Goal: Complete application form: Complete application form

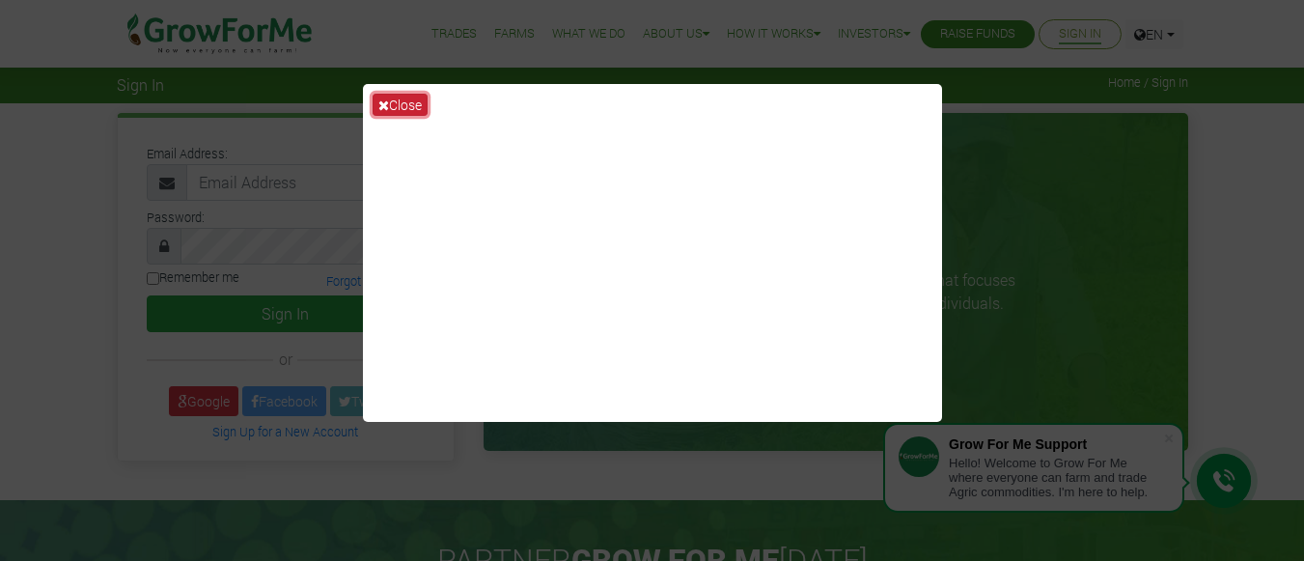
click at [386, 108] on icon at bounding box center [383, 105] width 11 height 14
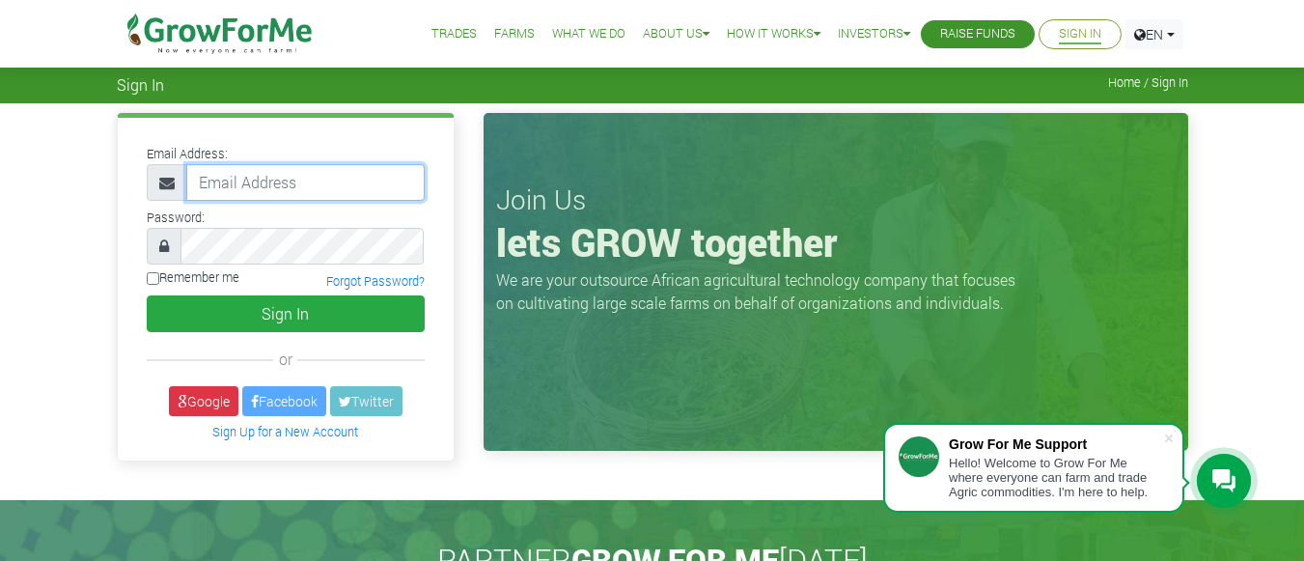
click at [272, 190] on input "email" at bounding box center [305, 182] width 238 height 37
type input "eofori94@gmail.com"
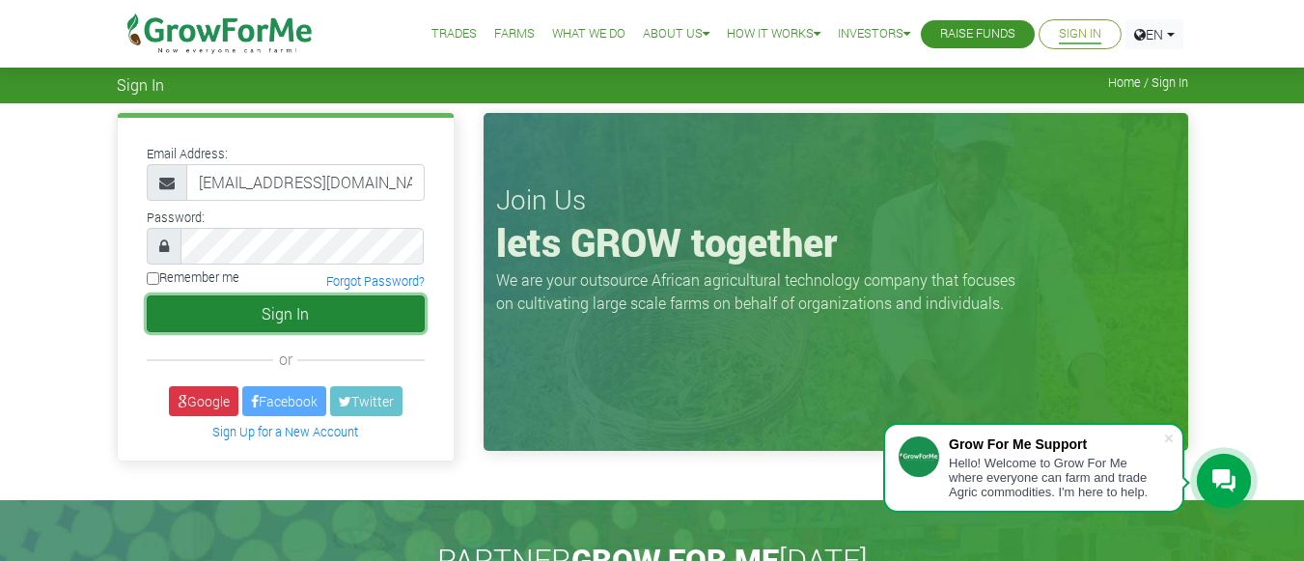
click at [233, 318] on button "Sign In" at bounding box center [286, 313] width 278 height 37
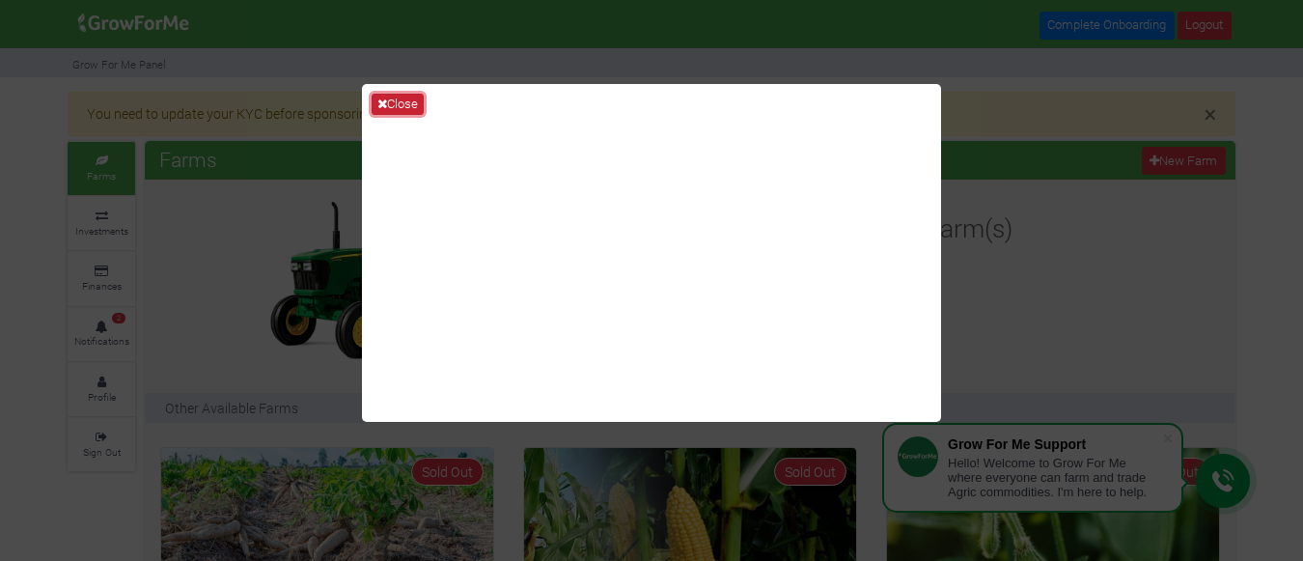
click at [397, 98] on button "Close" at bounding box center [398, 104] width 52 height 21
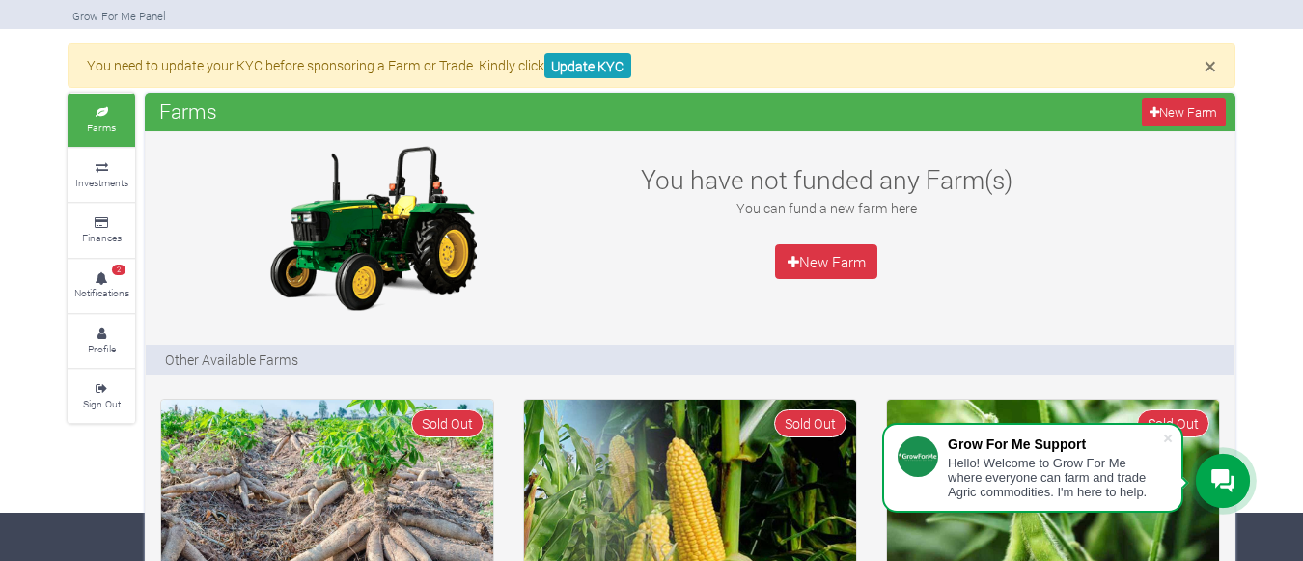
scroll to position [50, 0]
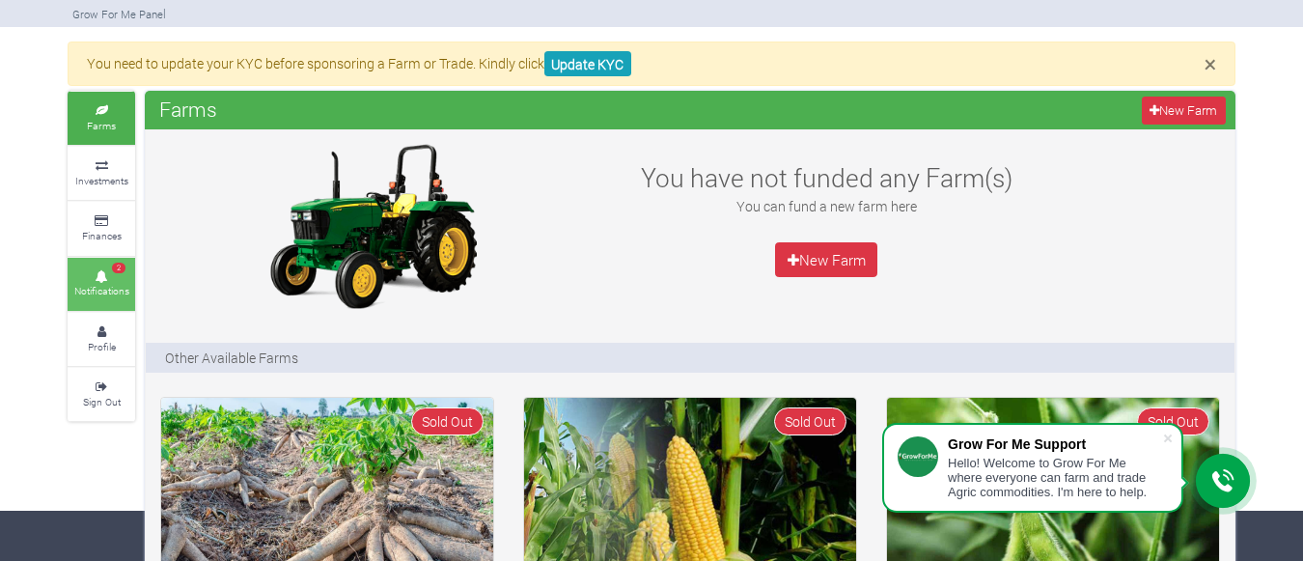
click at [107, 275] on icon at bounding box center [101, 277] width 58 height 10
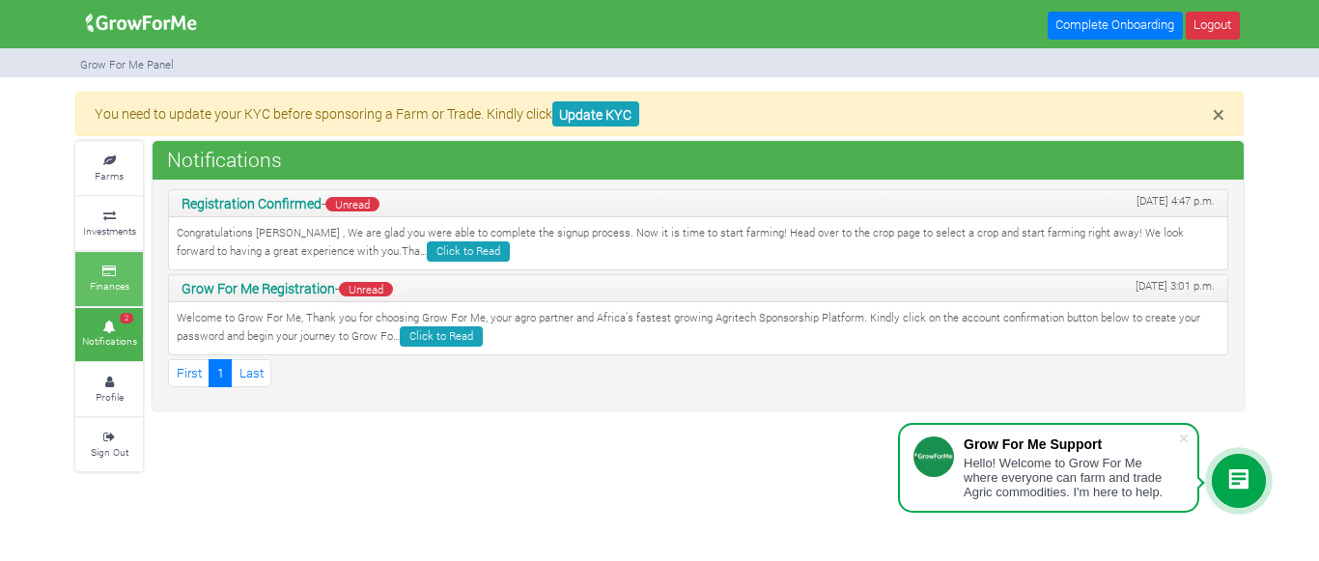
click at [121, 292] on small "Finances" at bounding box center [110, 286] width 40 height 14
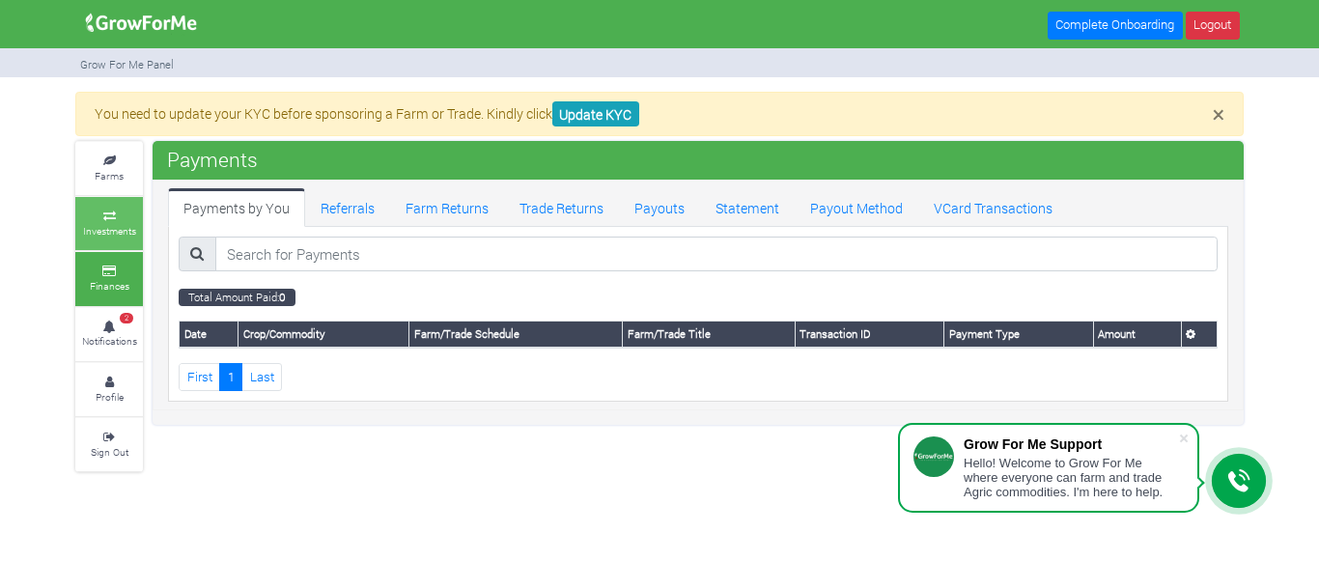
click at [107, 207] on link "Investments" at bounding box center [109, 223] width 68 height 53
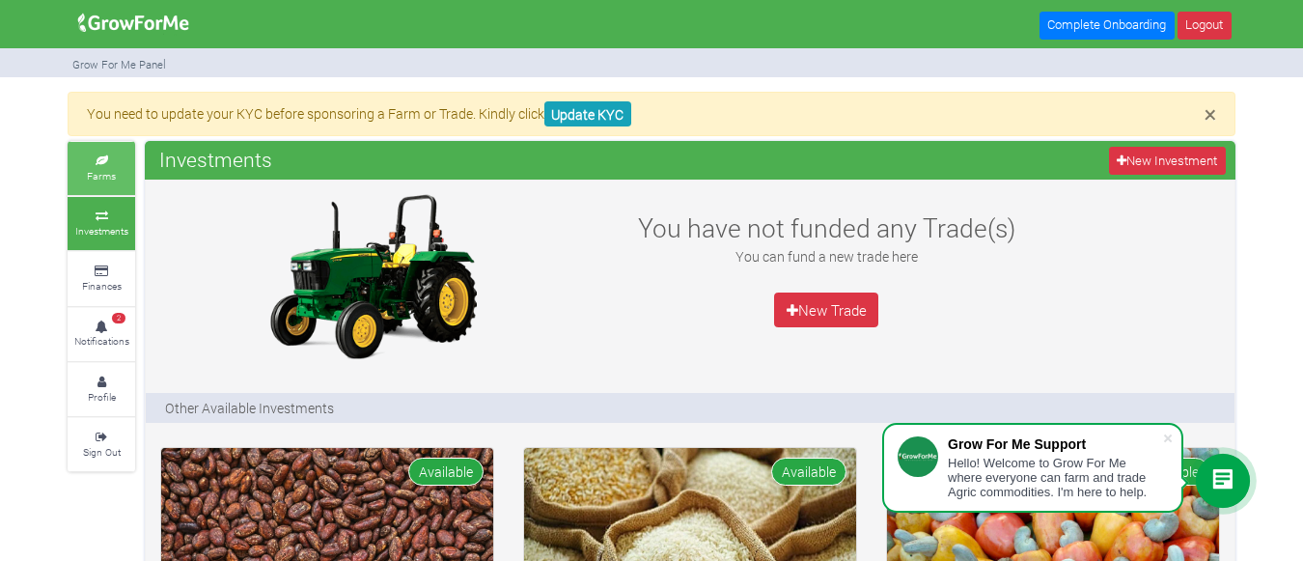
click at [108, 171] on small "Farms" at bounding box center [101, 176] width 29 height 14
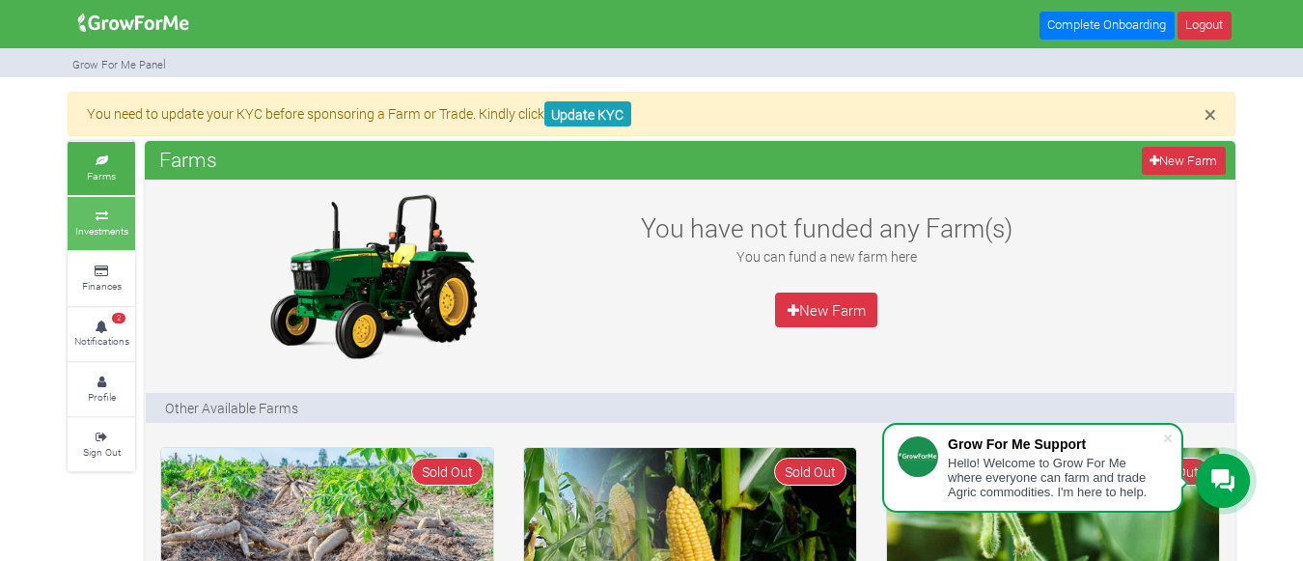
click at [99, 209] on link "Investments" at bounding box center [102, 223] width 68 height 53
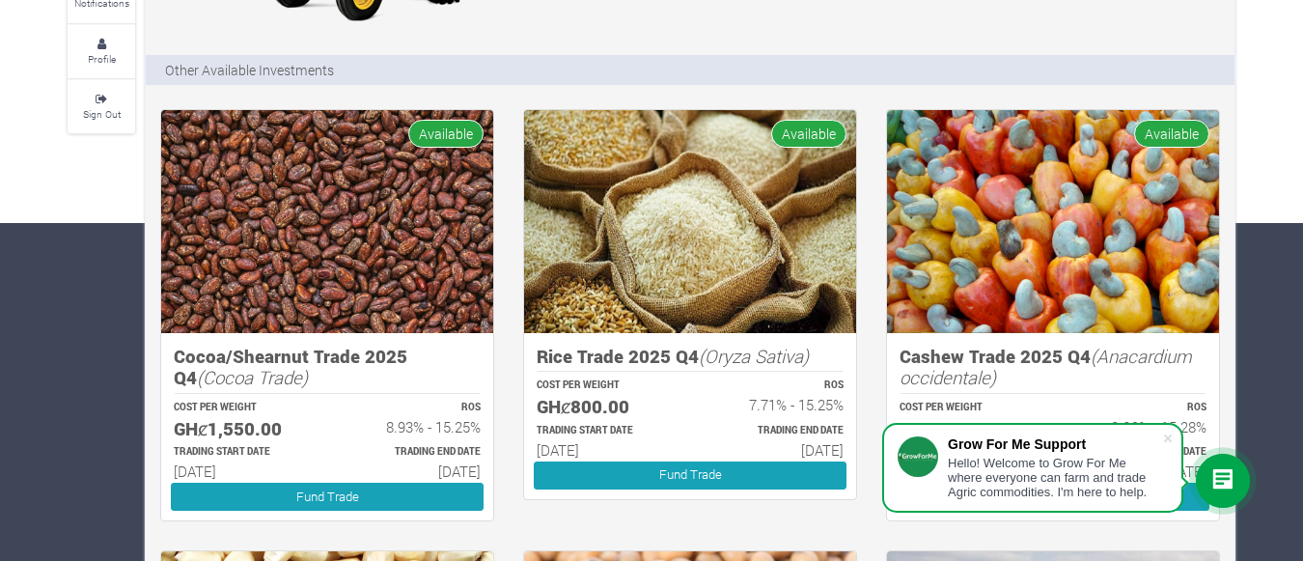
scroll to position [340, 0]
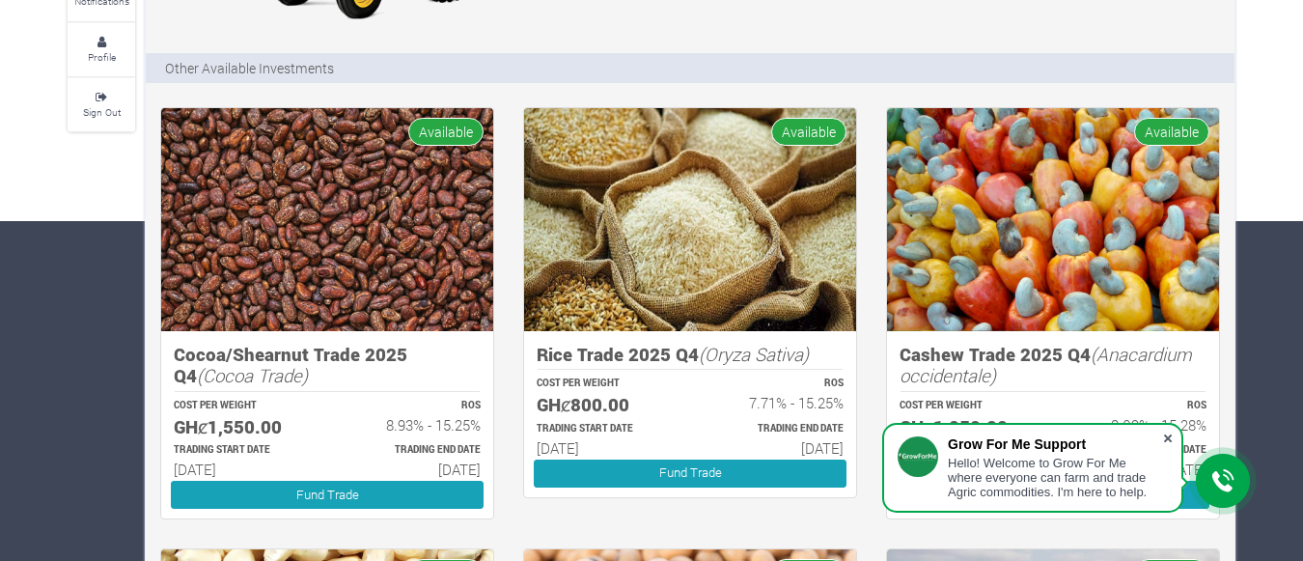
click at [1171, 432] on span at bounding box center [1167, 438] width 19 height 19
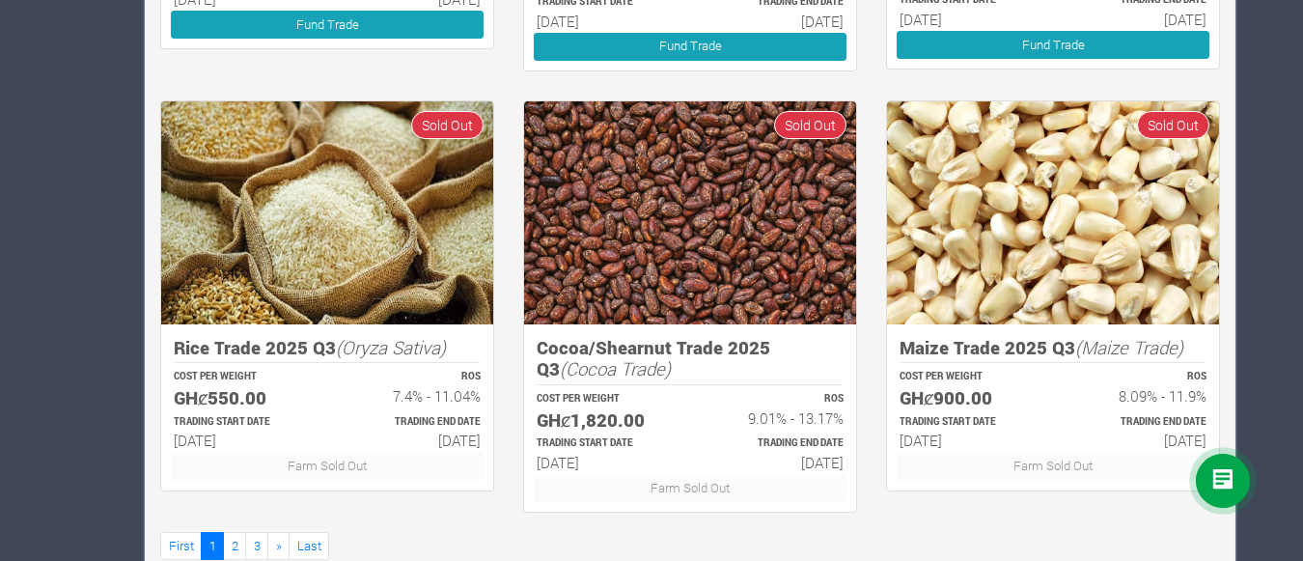
scroll to position [1273, 0]
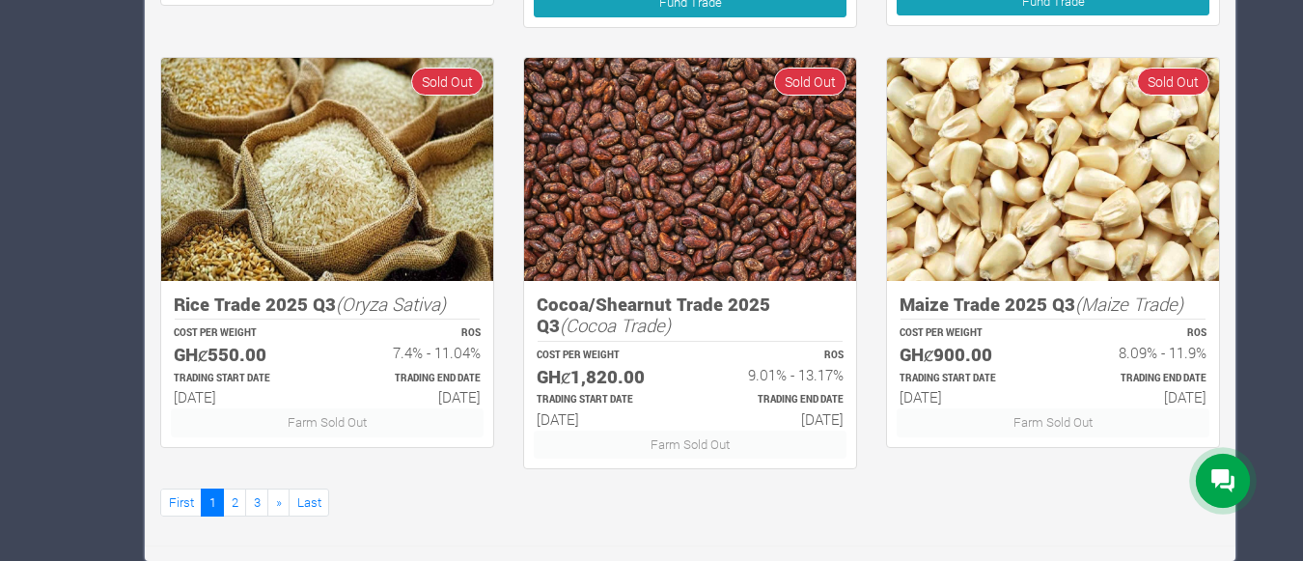
click at [1046, 381] on div "TRADING START DATE 01st Jul 2025" at bounding box center [967, 389] width 171 height 41
click at [1124, 103] on img at bounding box center [1053, 169] width 332 height 223
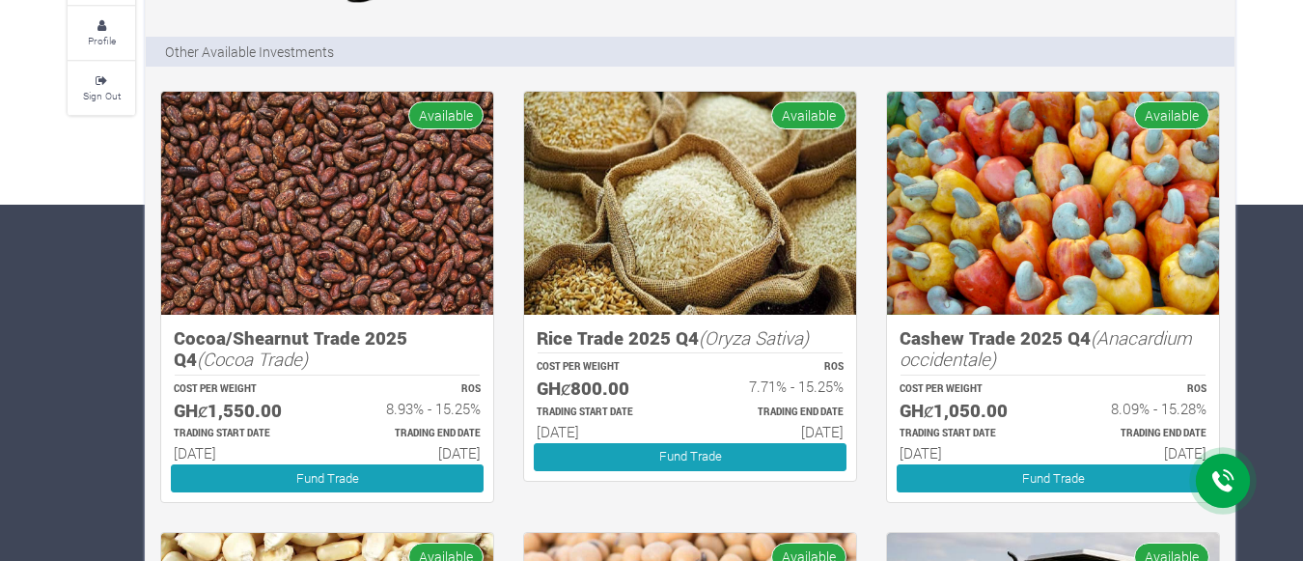
scroll to position [362, 0]
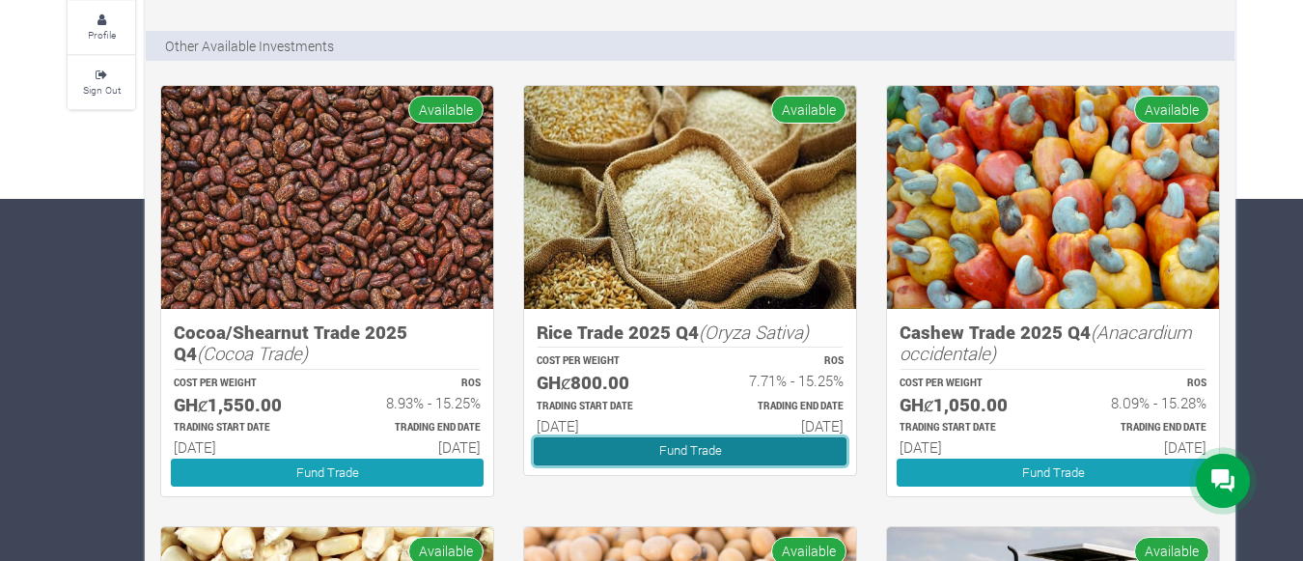
click at [766, 446] on link "Fund Trade" at bounding box center [690, 451] width 313 height 28
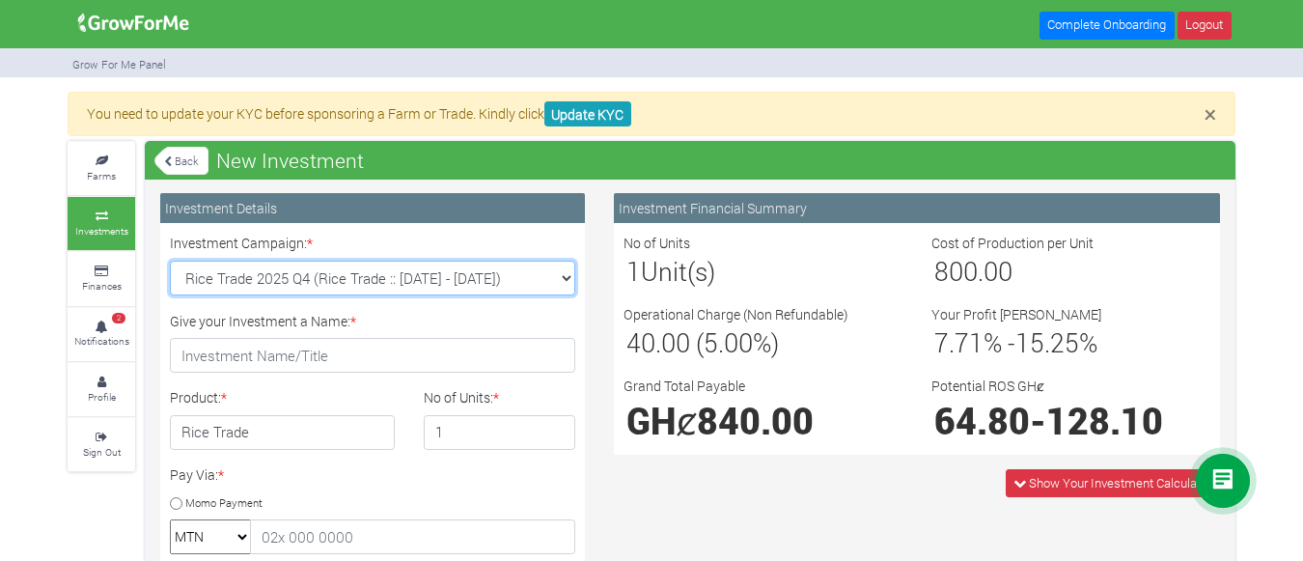
click at [567, 279] on select "Rice Trade 2025 Q4 (Rice Trade :: [DATE] - [DATE]) Maize Trade 2025 Q4 (Maize T…" at bounding box center [372, 278] width 405 height 35
select select "44"
click at [170, 261] on select "Rice Trade 2025 Q4 (Rice Trade :: [DATE] - [DATE]) Maize Trade 2025 Q4 (Maize T…" at bounding box center [372, 278] width 405 height 35
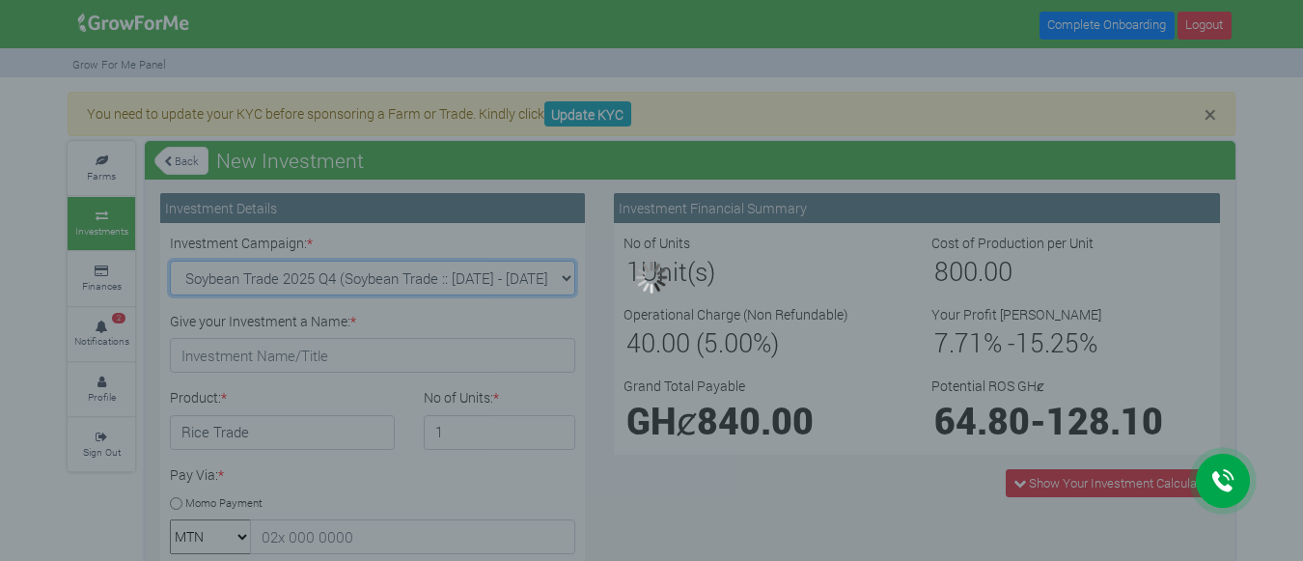
type input "1"
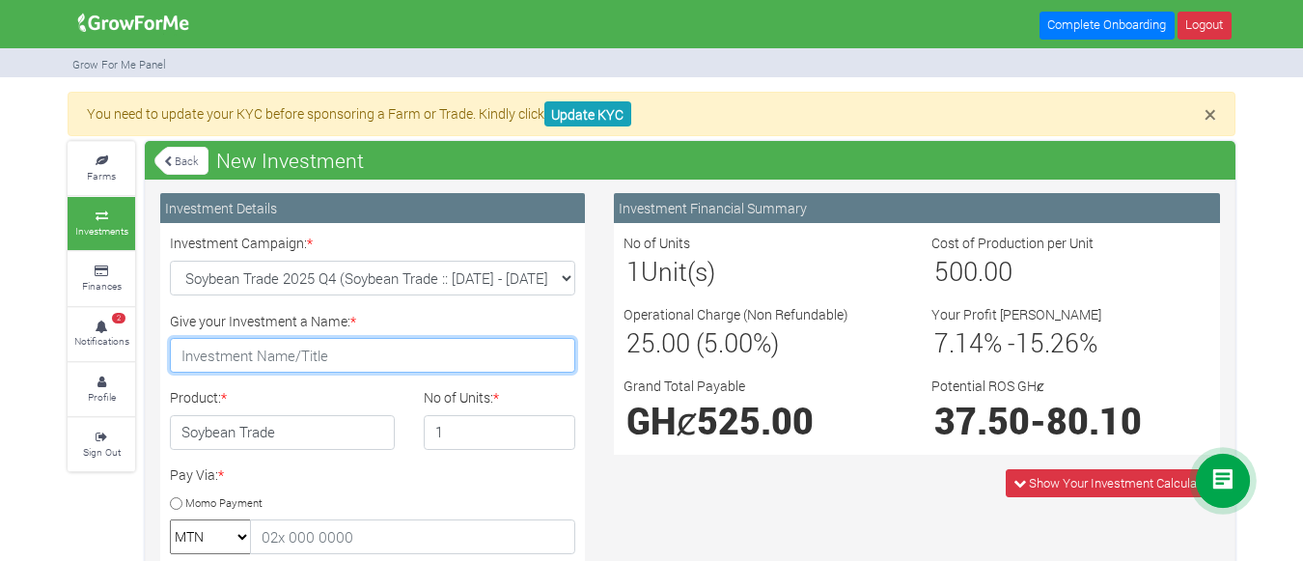
click at [348, 351] on input "Give your Investment a Name: *" at bounding box center [372, 355] width 405 height 35
type input "e"
click at [253, 346] on input "E&" at bounding box center [372, 355] width 405 height 35
type input "E&C Holdings"
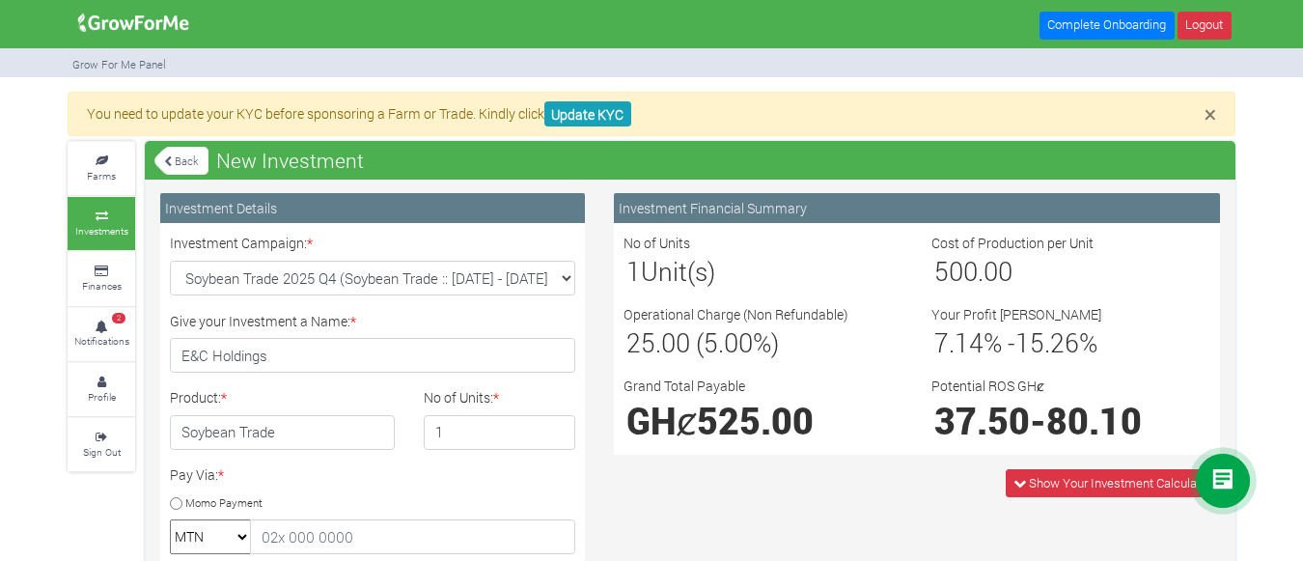
click at [358, 394] on div "Product: * Soybean Trade" at bounding box center [282, 418] width 254 height 63
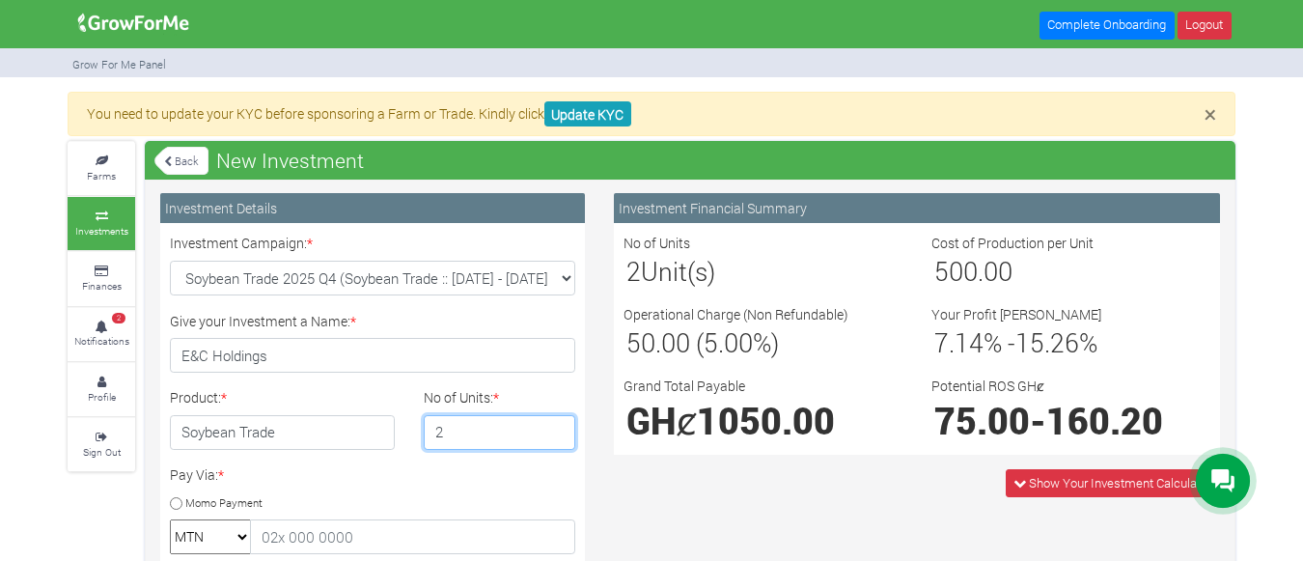
click at [559, 431] on input "2" at bounding box center [500, 432] width 153 height 35
click at [559, 431] on input "3" at bounding box center [500, 432] width 153 height 35
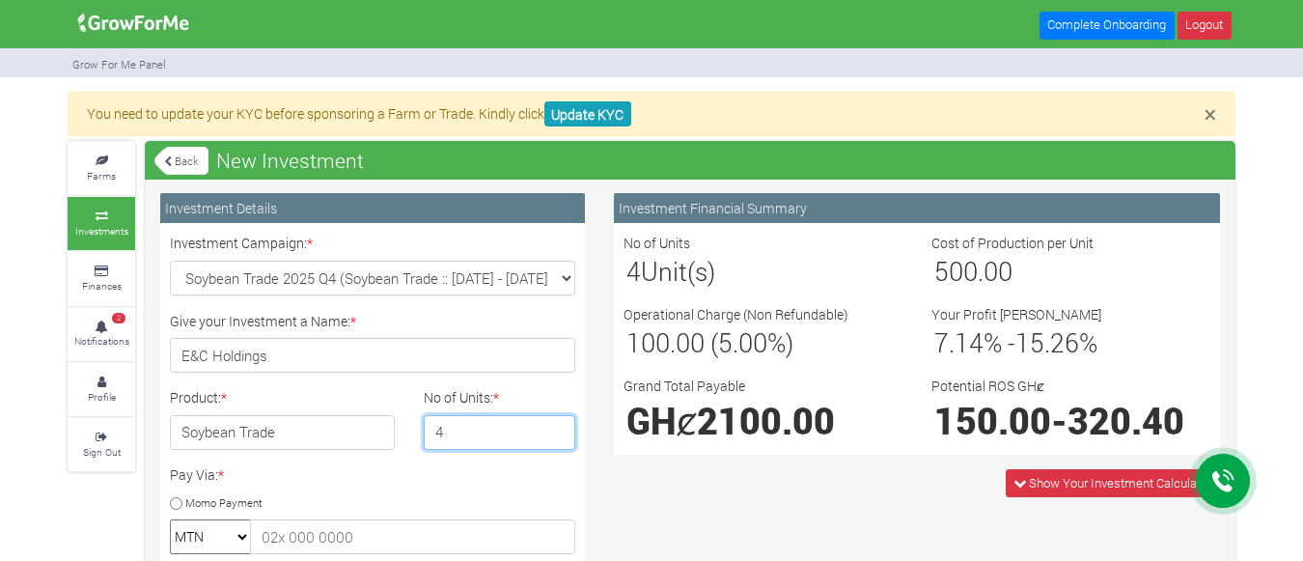
click at [559, 431] on input "4" at bounding box center [500, 432] width 153 height 35
click at [560, 436] on input "3" at bounding box center [500, 432] width 153 height 35
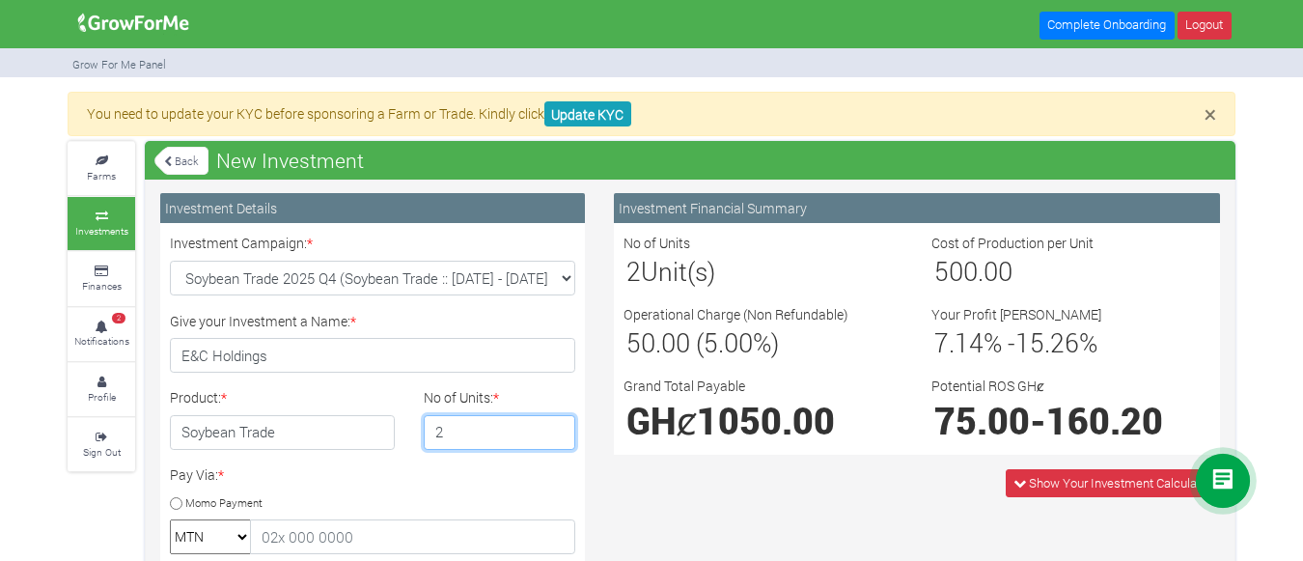
click at [560, 436] on input "2" at bounding box center [500, 432] width 153 height 35
click at [560, 436] on input "1" at bounding box center [500, 432] width 153 height 35
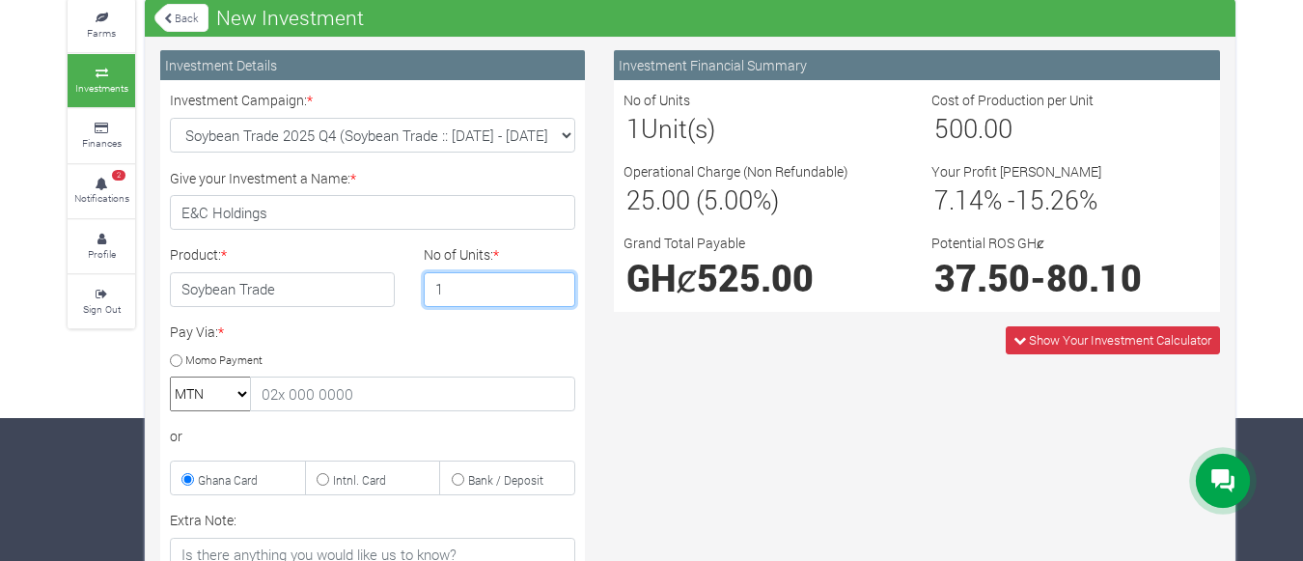
scroll to position [146, 0]
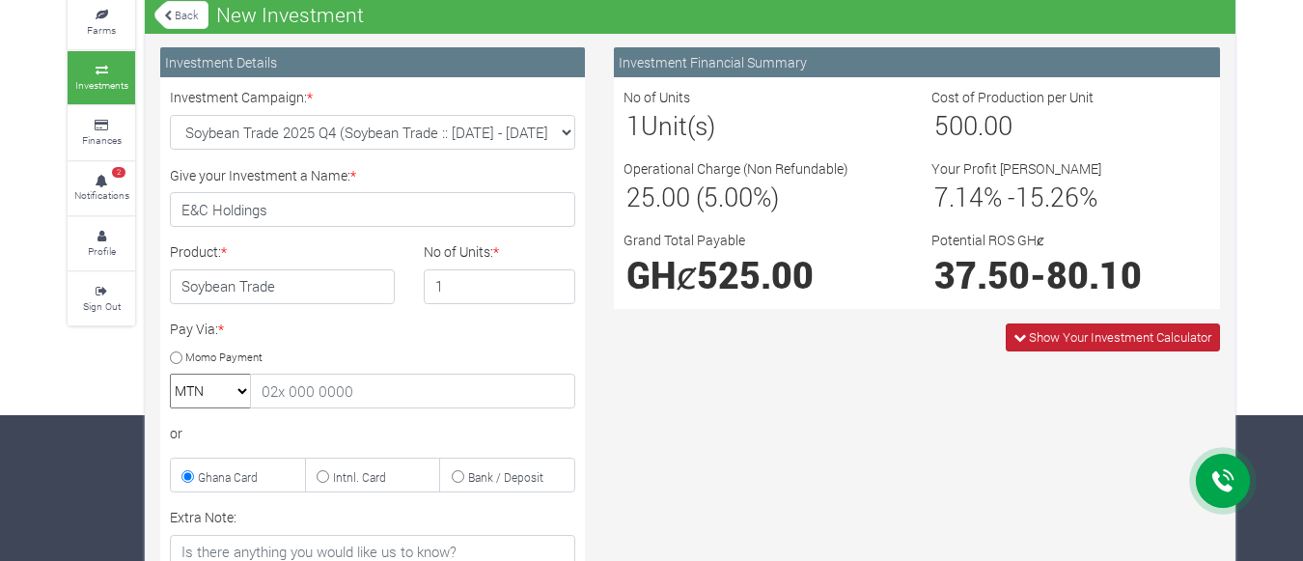
click at [1029, 337] on span "Show Your Investment Calculator" at bounding box center [1120, 336] width 182 height 17
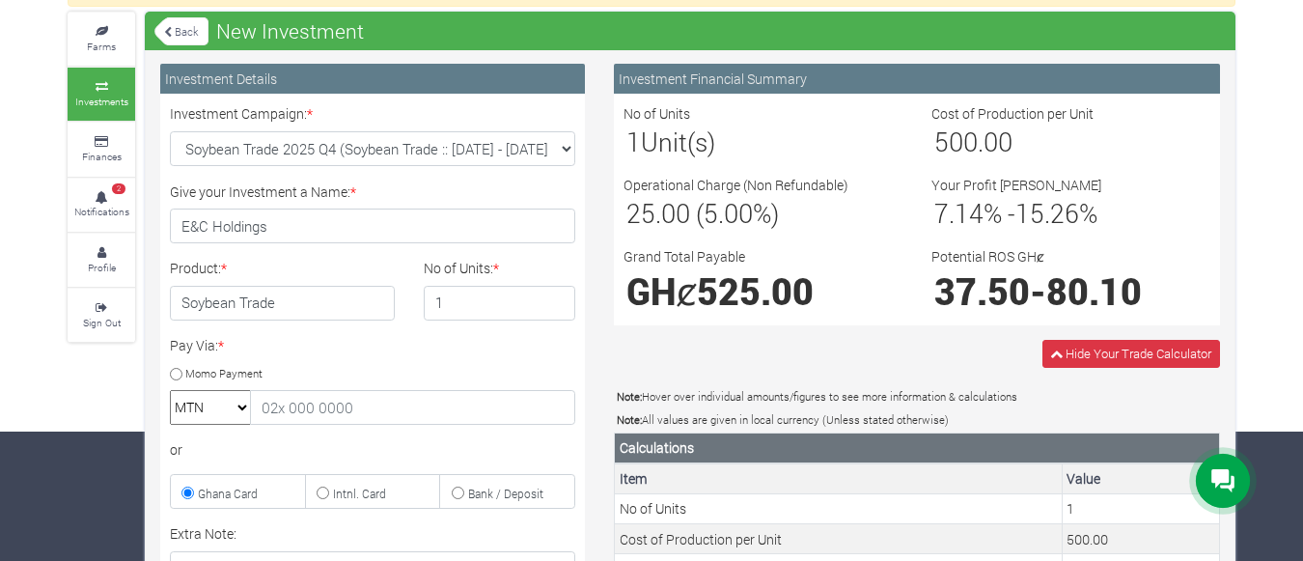
scroll to position [115, 0]
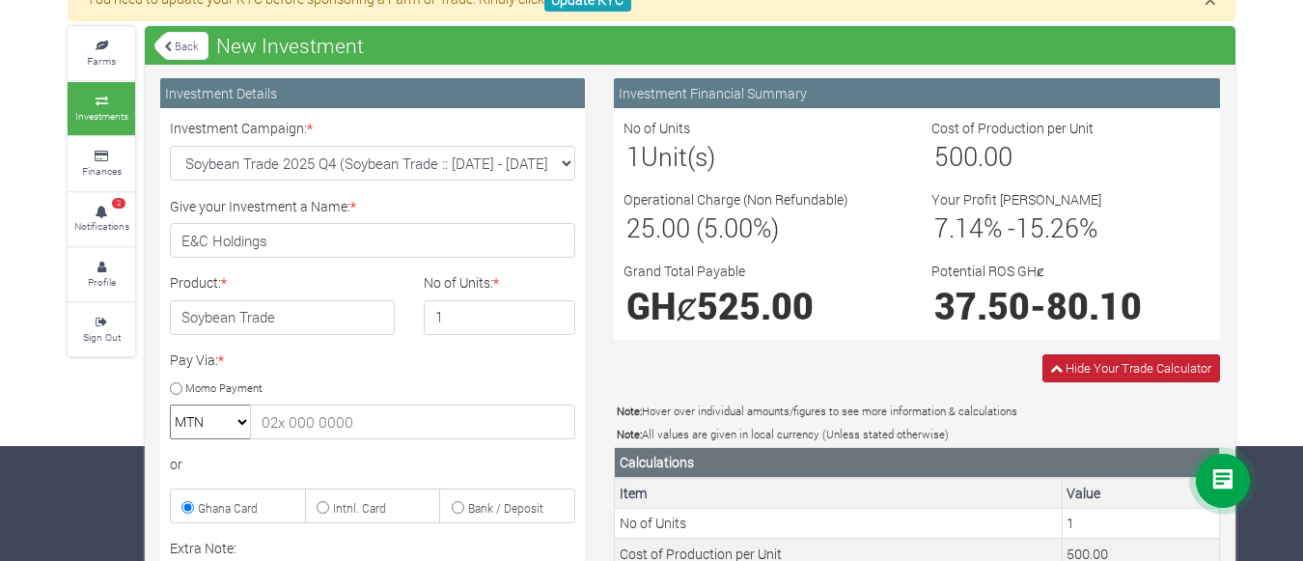
click at [1052, 367] on icon at bounding box center [1056, 368] width 13 height 13
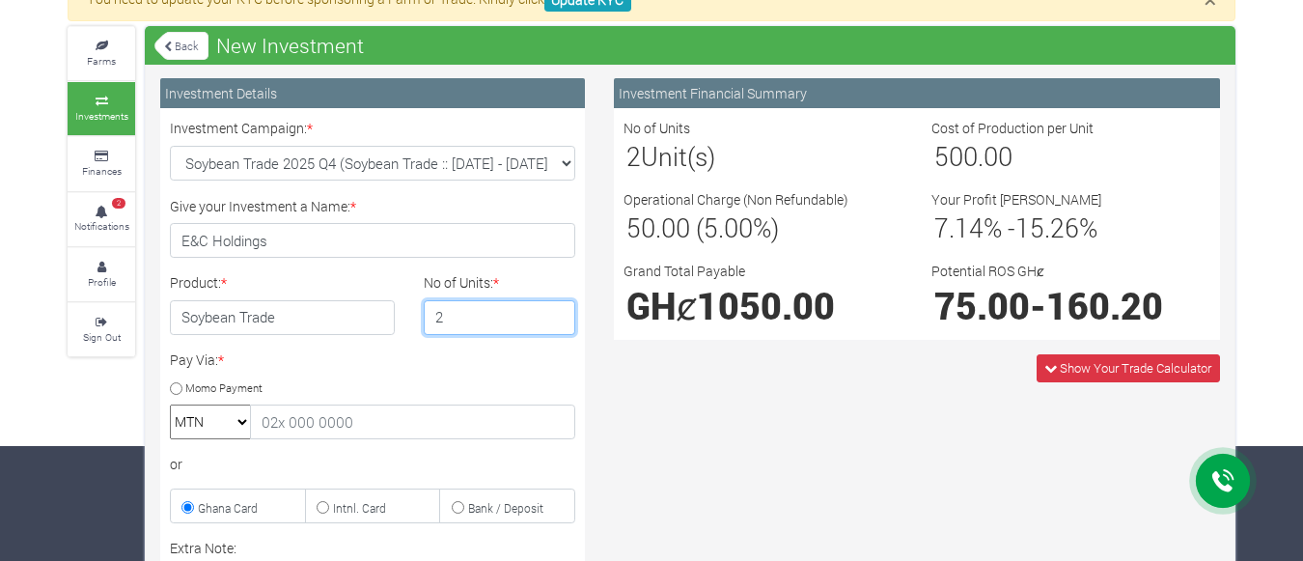
type input "2"
click at [556, 309] on input "2" at bounding box center [500, 317] width 153 height 35
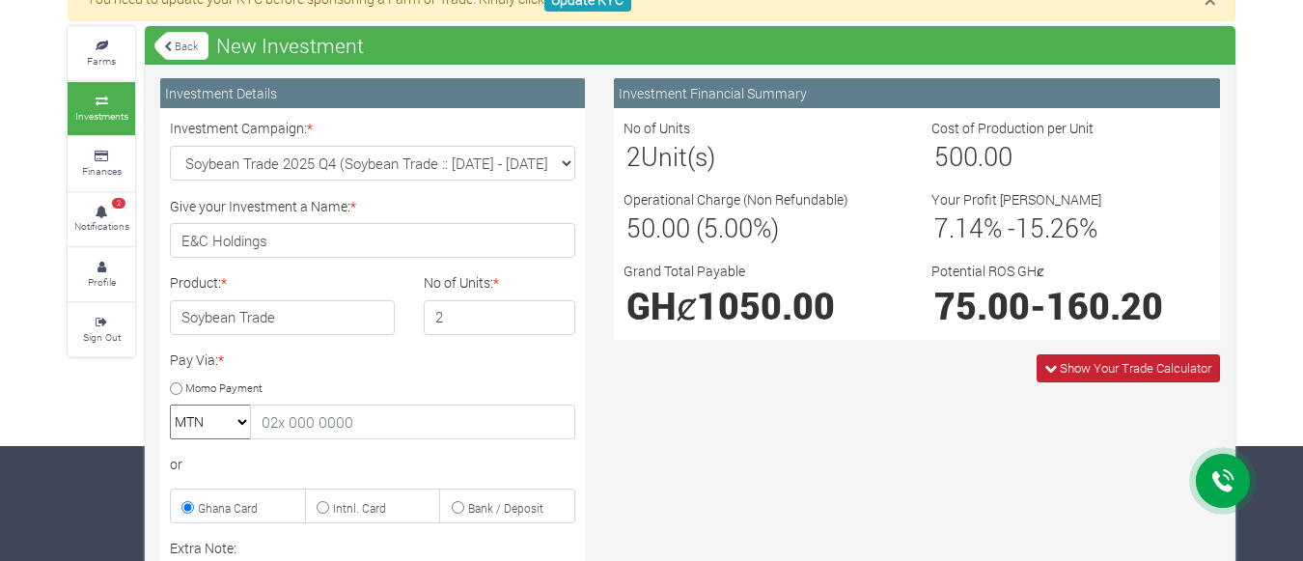
click at [1055, 371] on span "Show Your Trade Calculator" at bounding box center [1128, 368] width 183 height 28
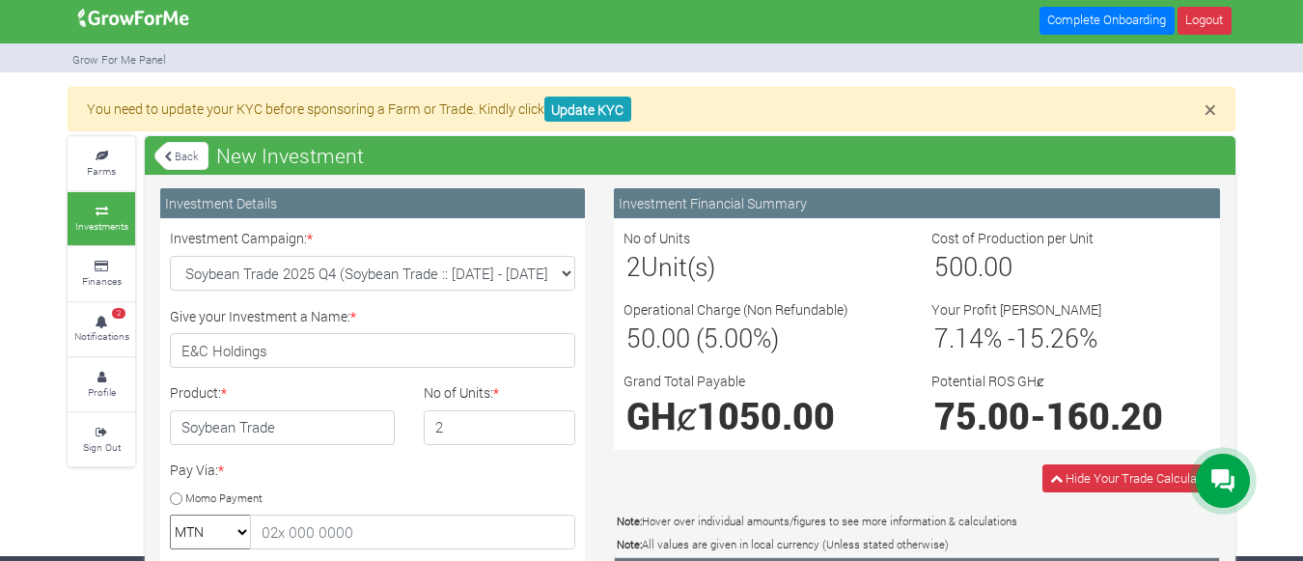
scroll to position [0, 0]
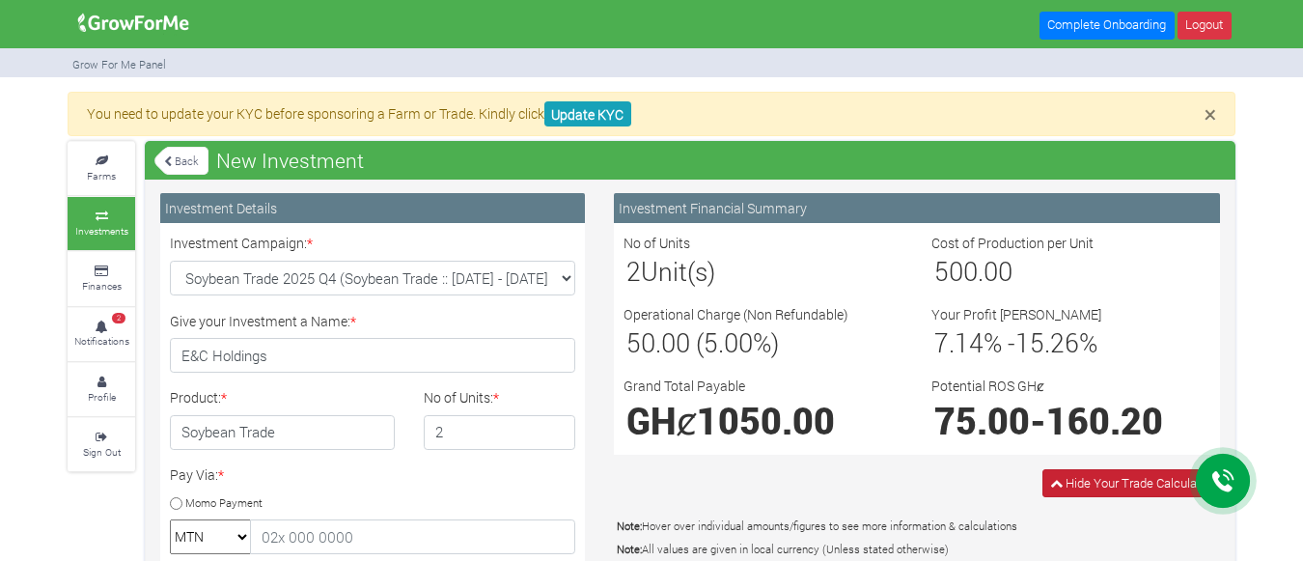
click at [1108, 483] on span "Hide Your Trade Calculator" at bounding box center [1139, 482] width 146 height 17
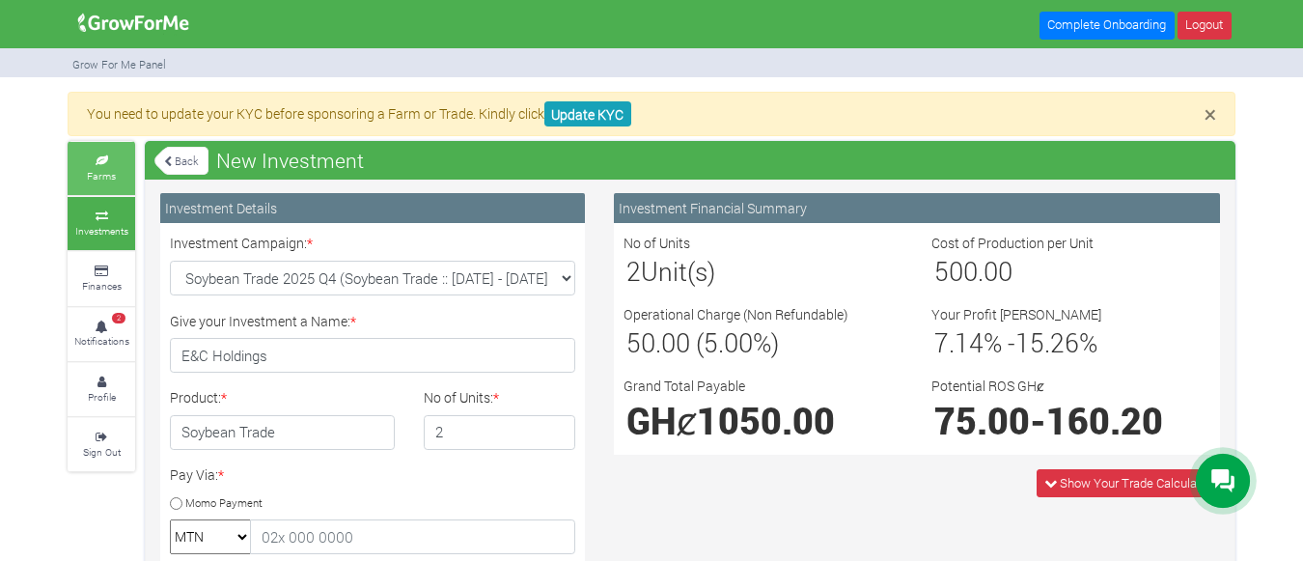
click at [90, 171] on small "Farms" at bounding box center [101, 176] width 29 height 14
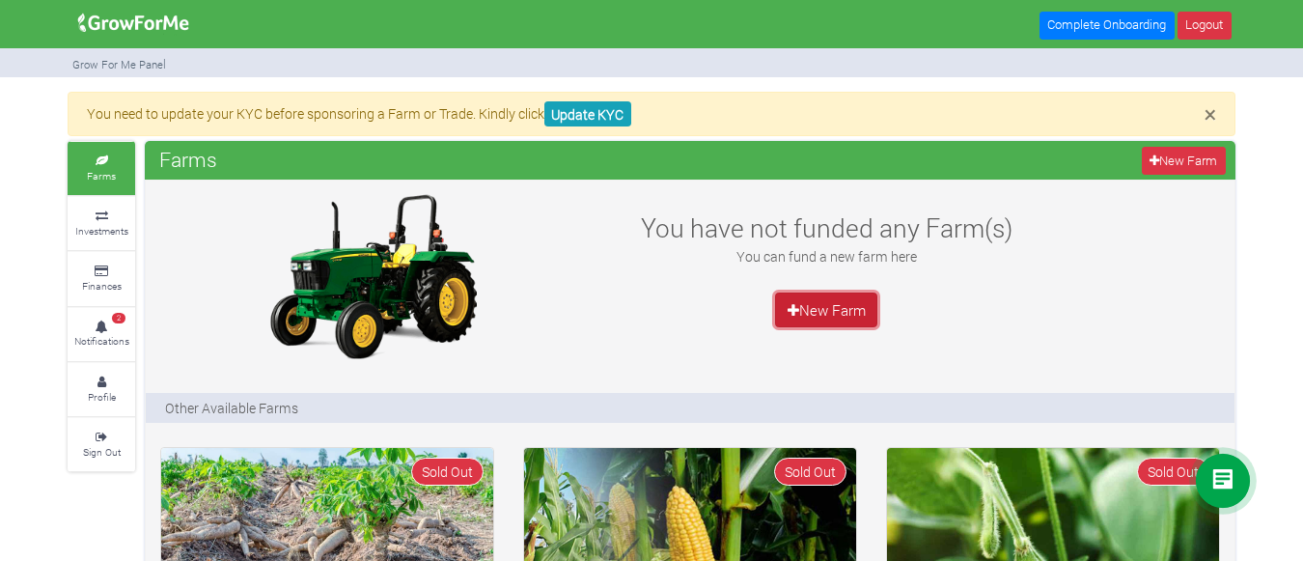
click at [809, 304] on link "New Farm" at bounding box center [826, 309] width 102 height 35
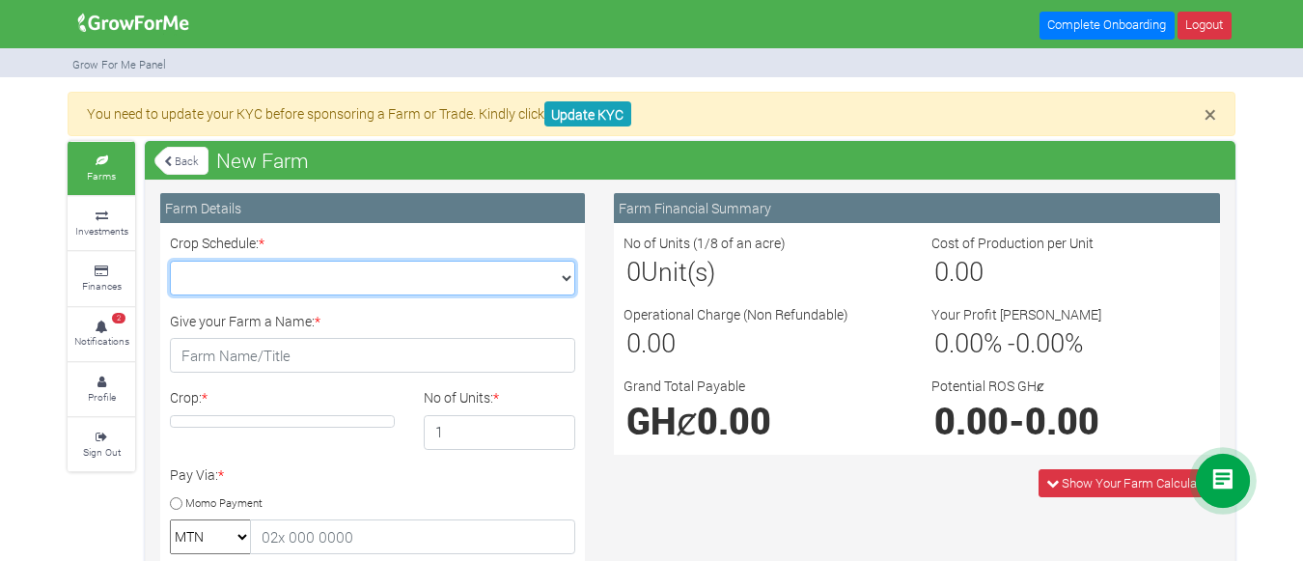
click at [556, 285] on select "Crop Schedule: *" at bounding box center [372, 278] width 405 height 35
click at [170, 261] on select "Crop Schedule: *" at bounding box center [372, 278] width 405 height 35
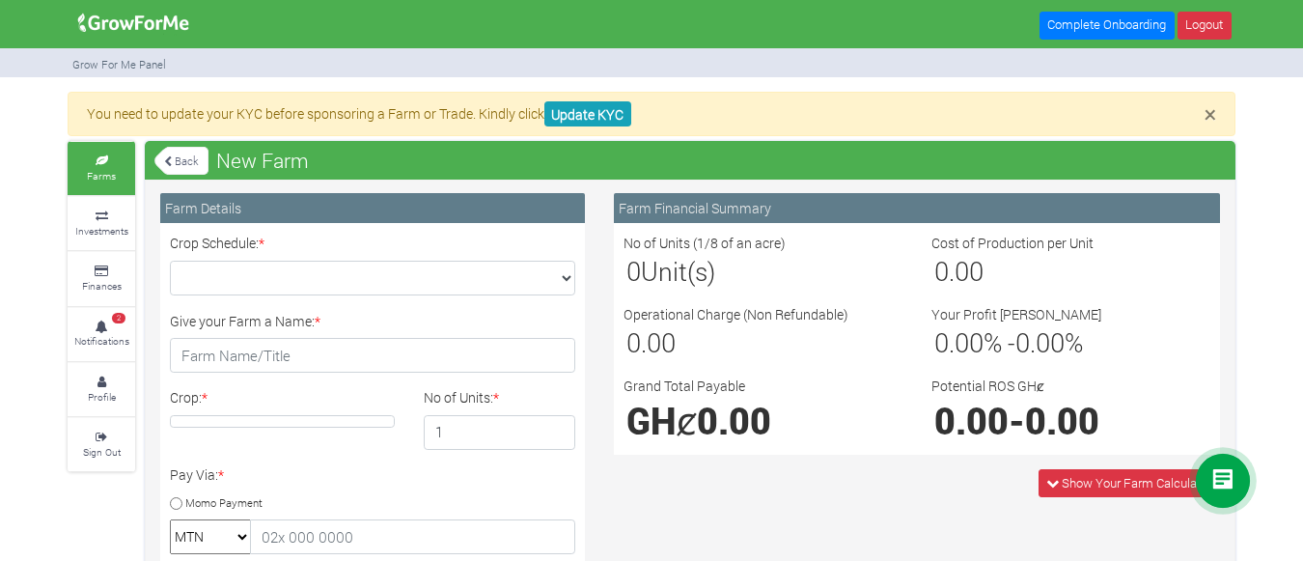
click at [360, 418] on h4 at bounding box center [282, 421] width 225 height 13
click at [554, 427] on input "2" at bounding box center [500, 432] width 153 height 35
type input "1"
click at [558, 435] on input "1" at bounding box center [500, 432] width 153 height 35
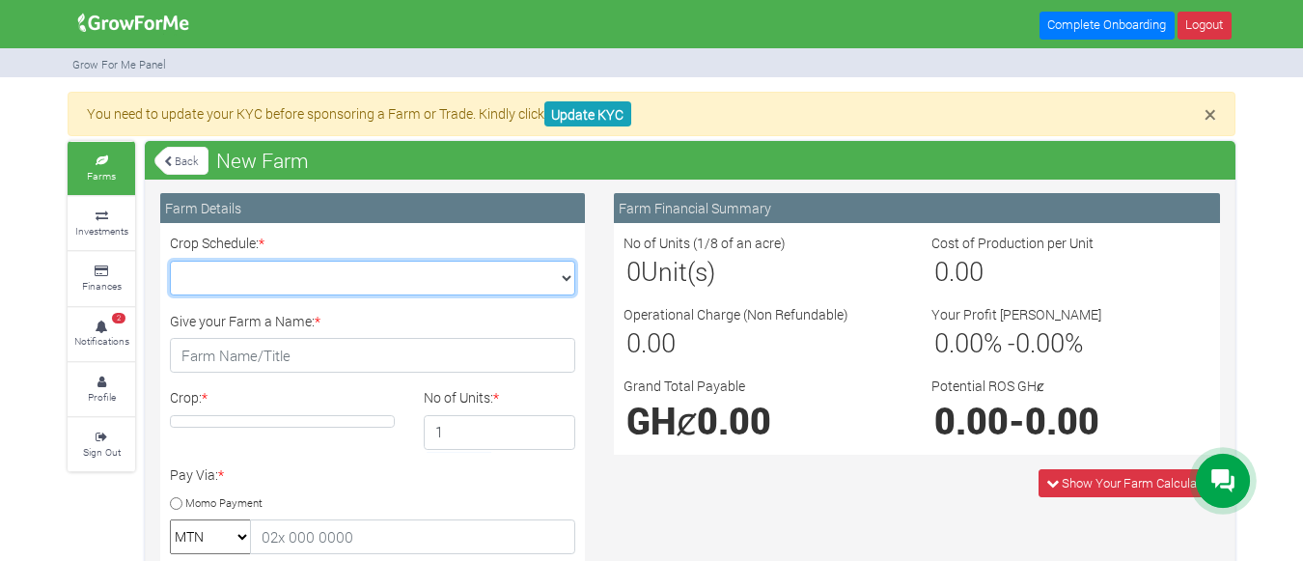
click at [559, 269] on select "Crop Schedule: *" at bounding box center [372, 278] width 405 height 35
click at [170, 261] on select "Crop Schedule: *" at bounding box center [372, 278] width 405 height 35
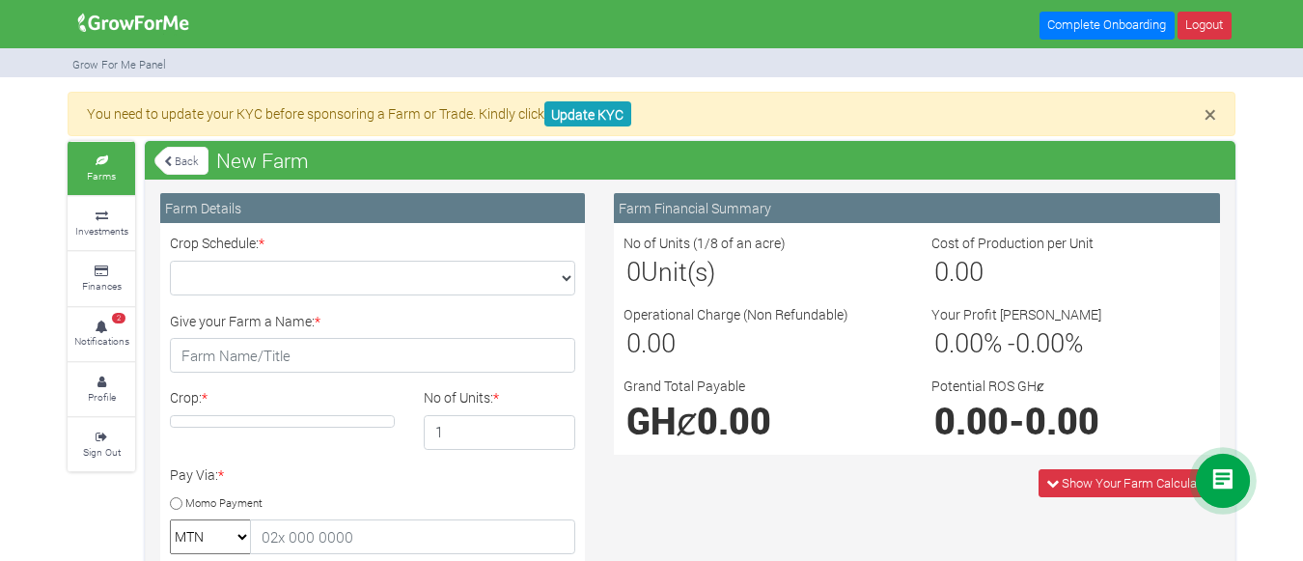
drag, startPoint x: 499, startPoint y: 293, endPoint x: 428, endPoint y: 319, distance: 75.7
click at [428, 319] on div "Give your Farm a Name: *" at bounding box center [372, 342] width 434 height 63
click at [583, 110] on link "Update KYC" at bounding box center [587, 114] width 87 height 26
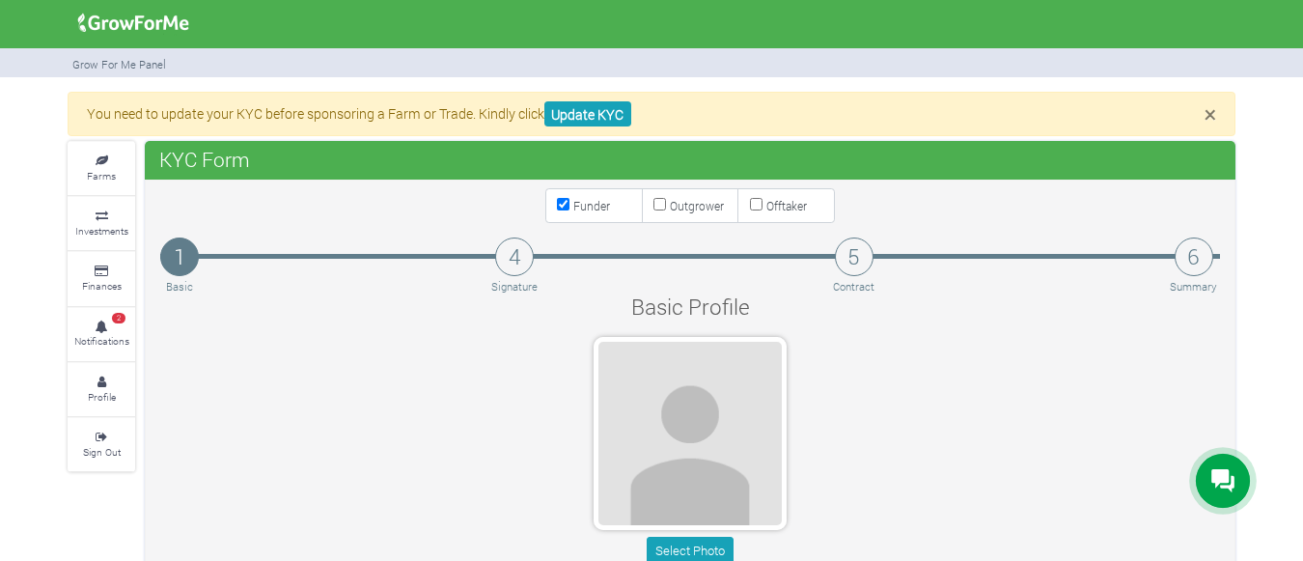
type input "54 476 7661"
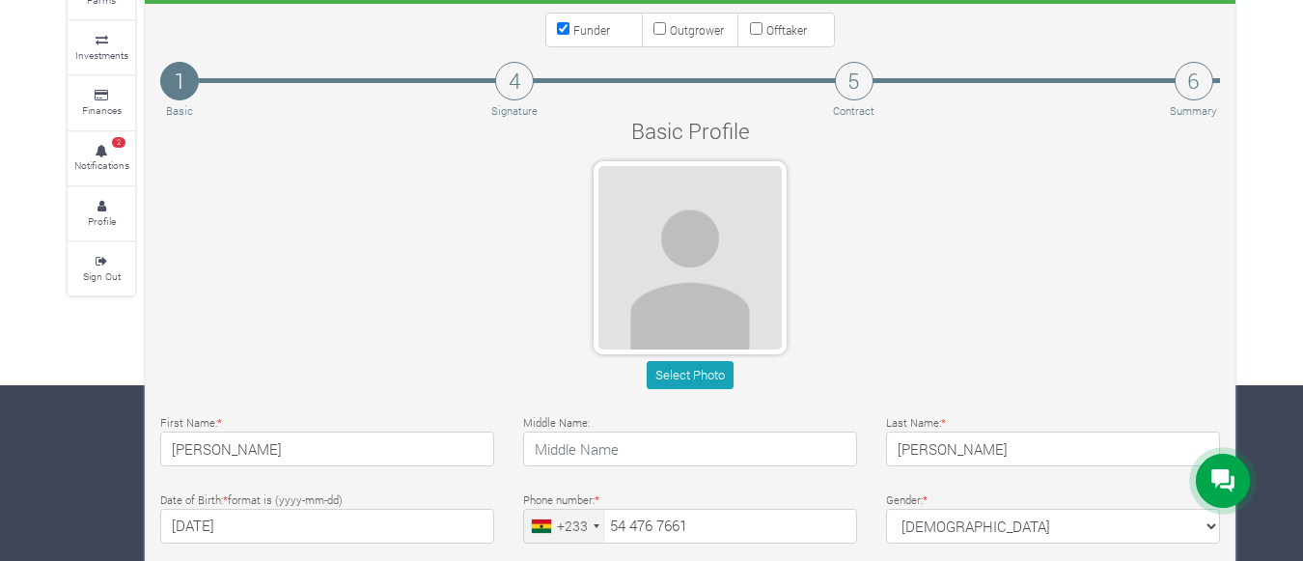
scroll to position [186, 0]
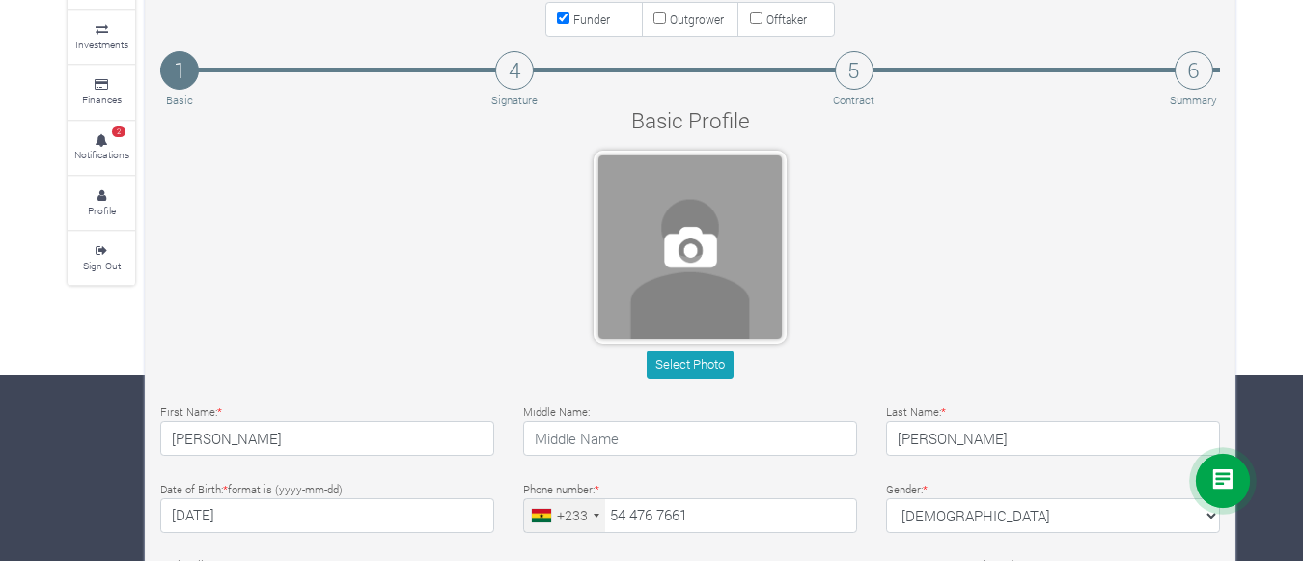
click at [655, 243] on span at bounding box center [690, 246] width 183 height 183
click at [688, 252] on span at bounding box center [690, 246] width 183 height 183
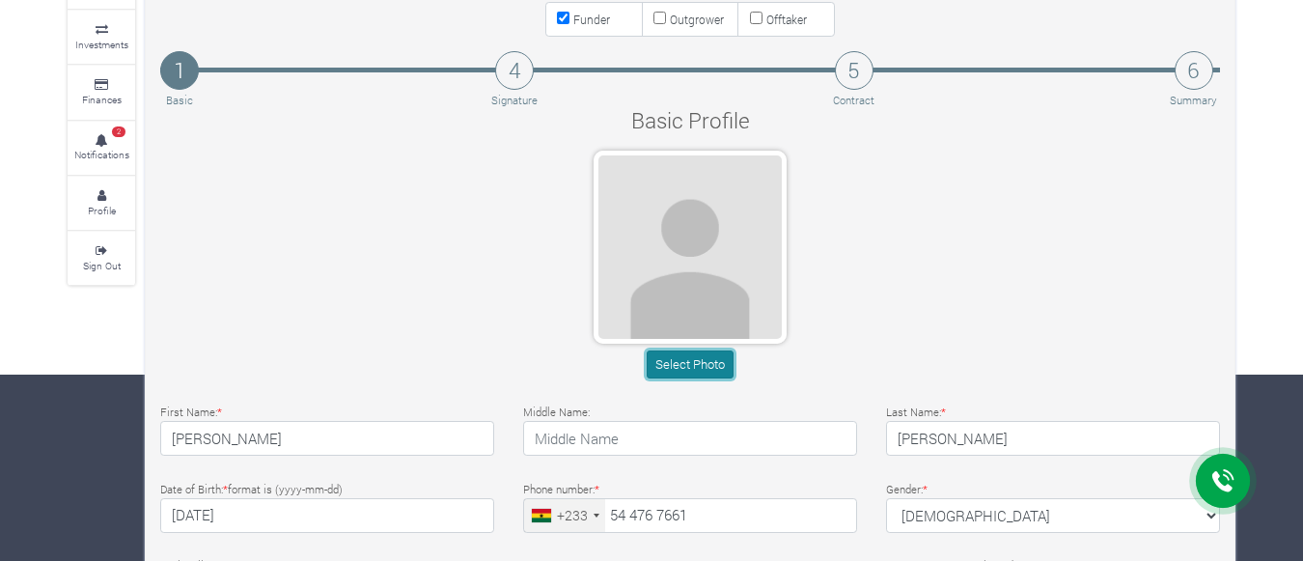
click at [691, 352] on button "Select Photo" at bounding box center [690, 364] width 86 height 28
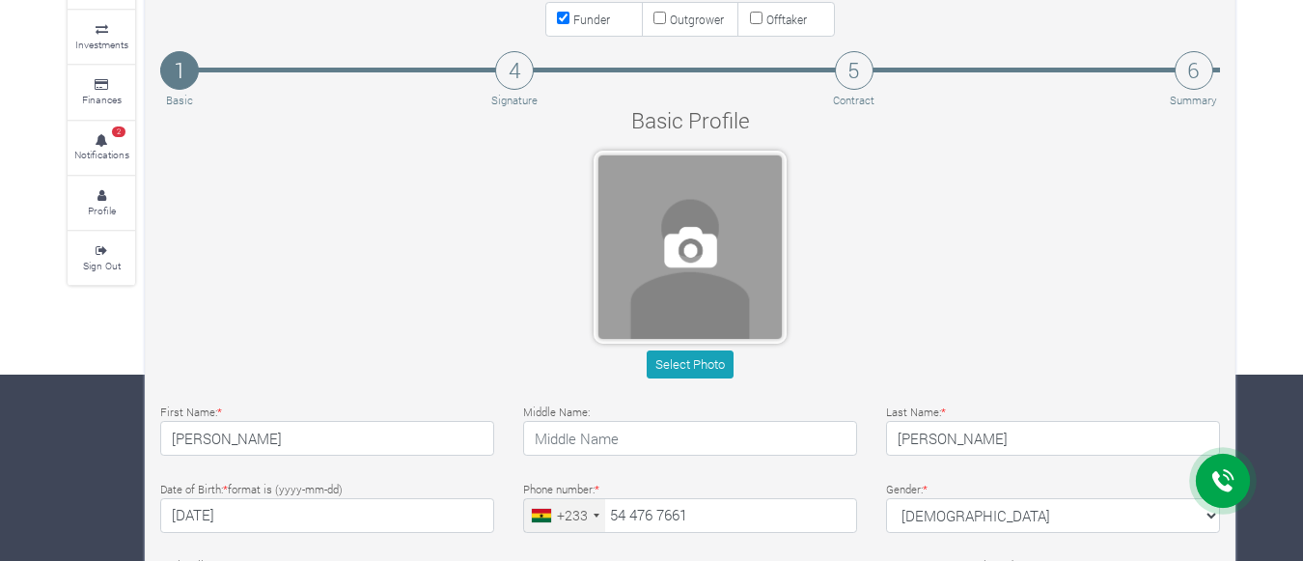
click at [695, 209] on span at bounding box center [690, 246] width 183 height 183
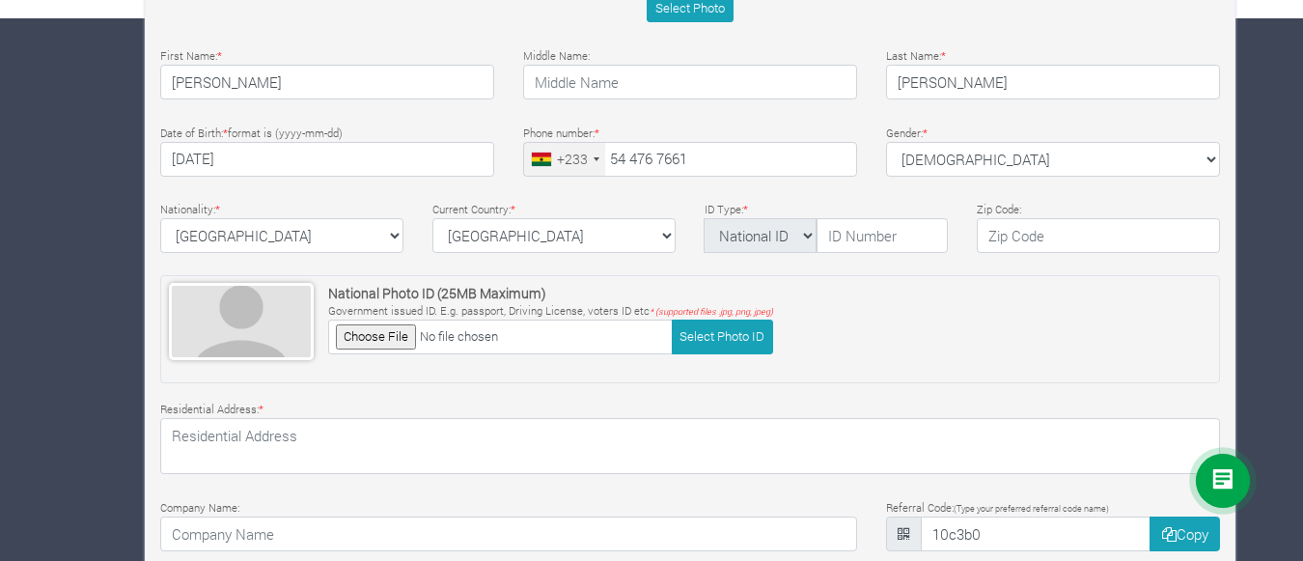
scroll to position [549, 0]
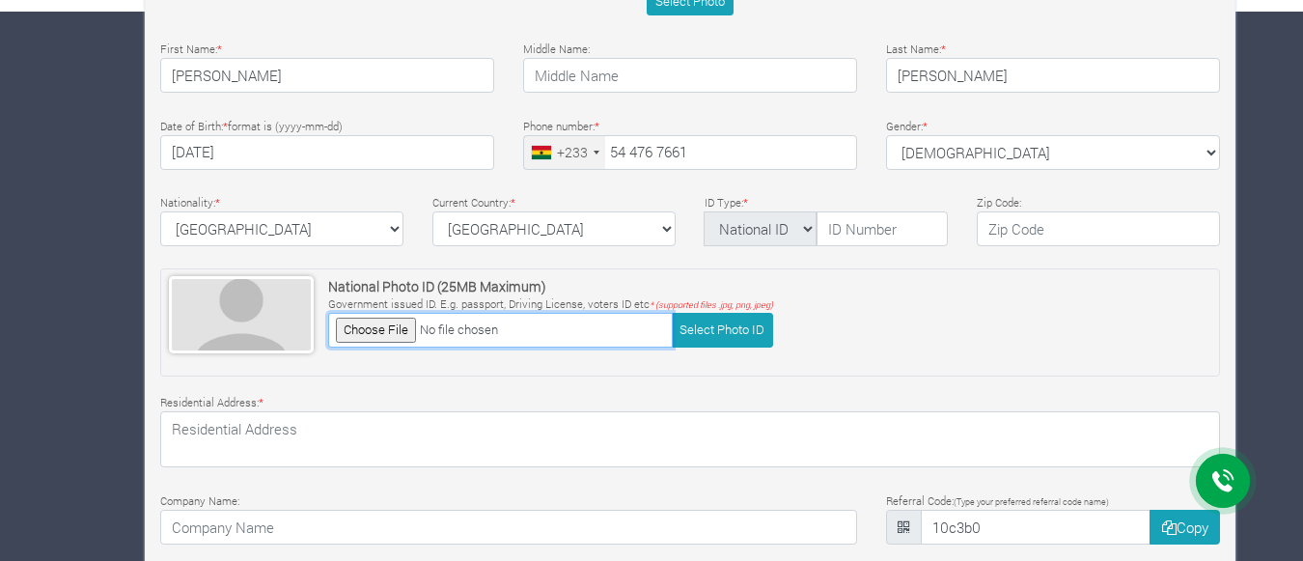
click at [359, 326] on input "file" at bounding box center [500, 330] width 345 height 34
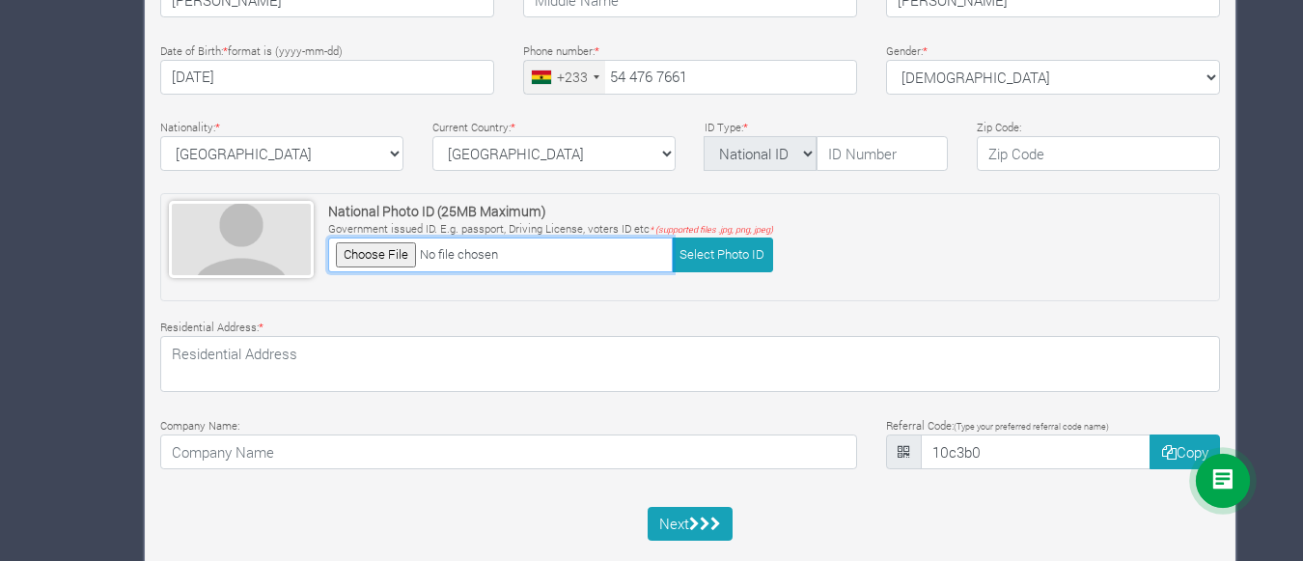
scroll to position [608, 0]
